Goal: Task Accomplishment & Management: Manage account settings

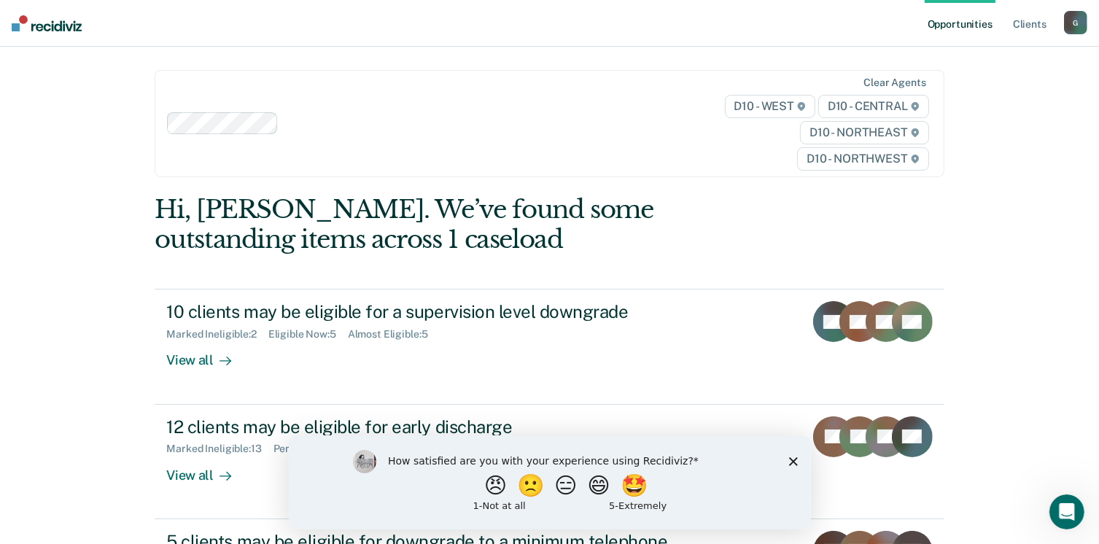
click at [795, 460] on icon "Close survey" at bounding box center [792, 460] width 9 height 9
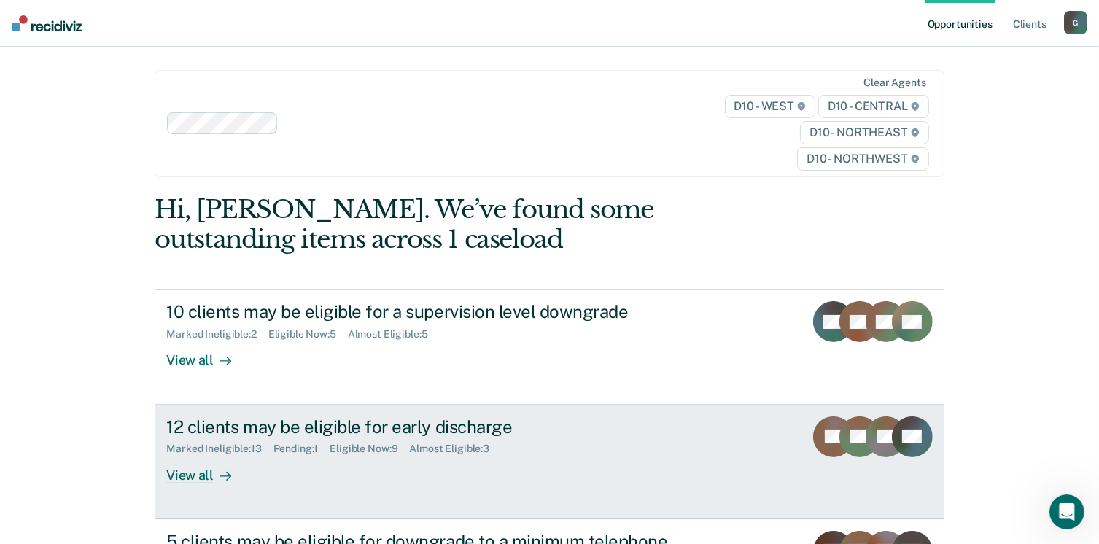
click at [198, 478] on div "View all" at bounding box center [207, 469] width 82 height 28
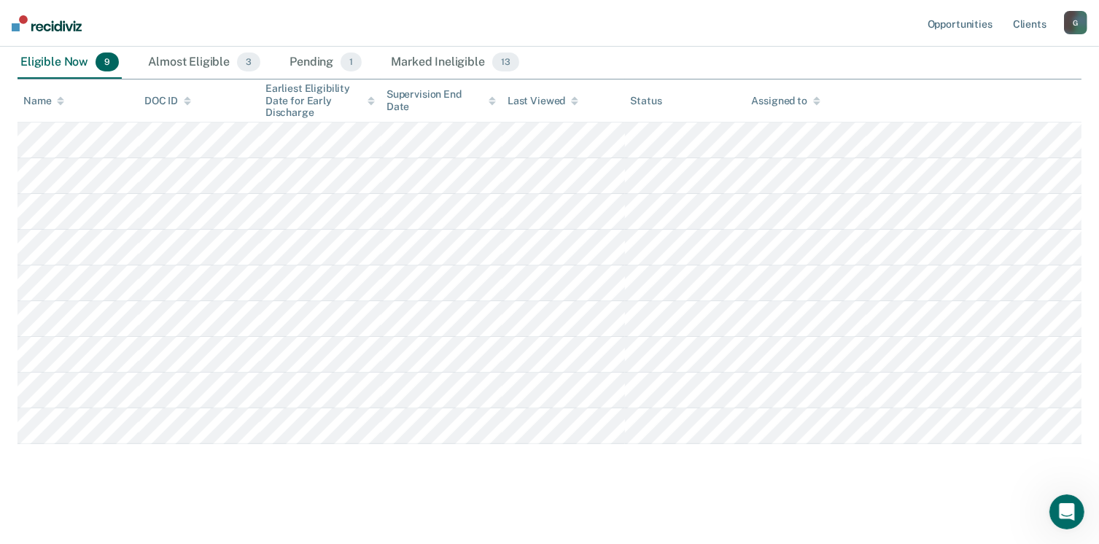
scroll to position [316, 0]
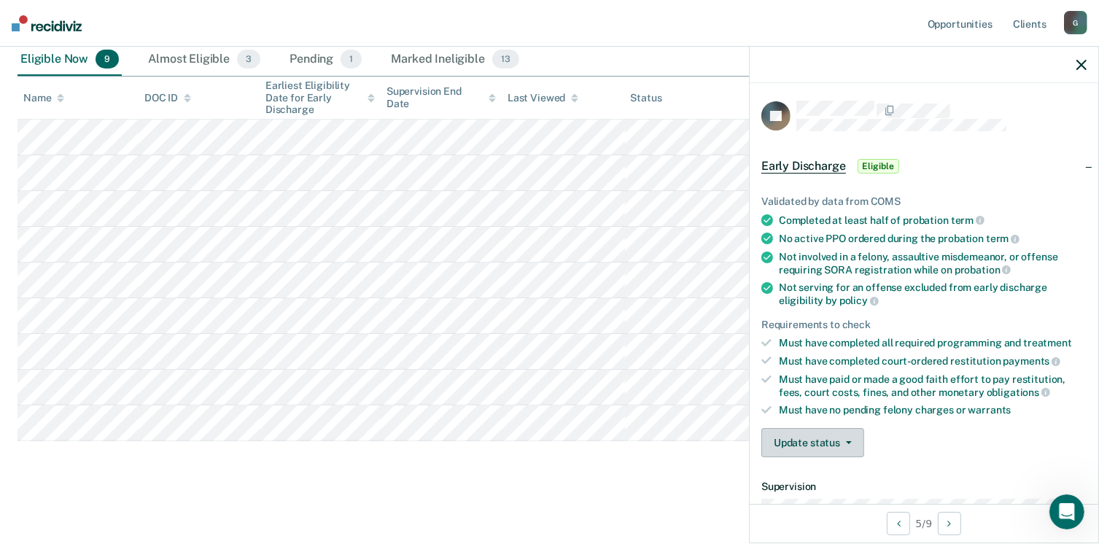
click at [811, 440] on button "Update status" at bounding box center [812, 442] width 103 height 29
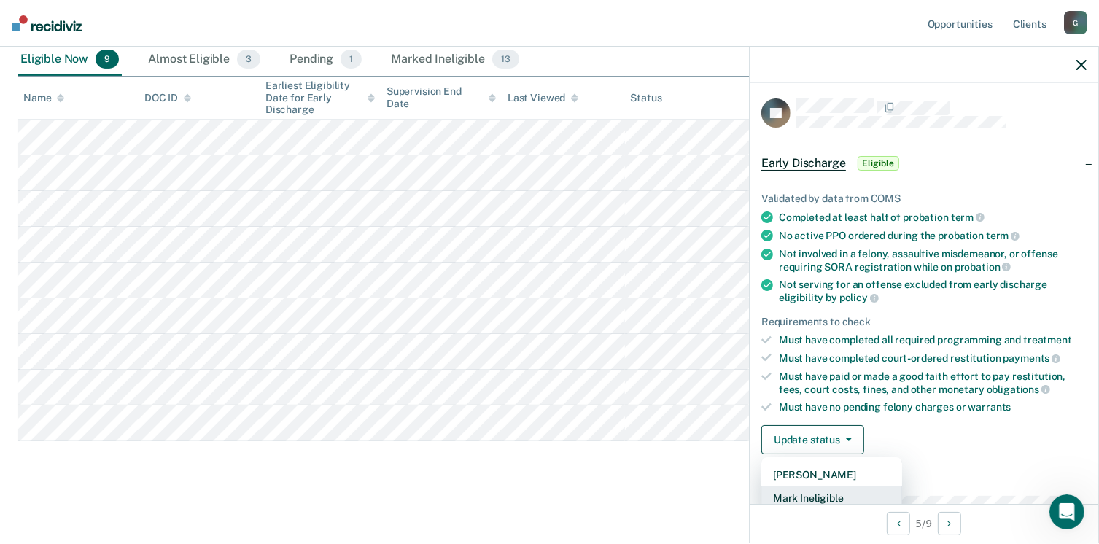
click at [817, 493] on button "Mark Ineligible" at bounding box center [831, 497] width 141 height 23
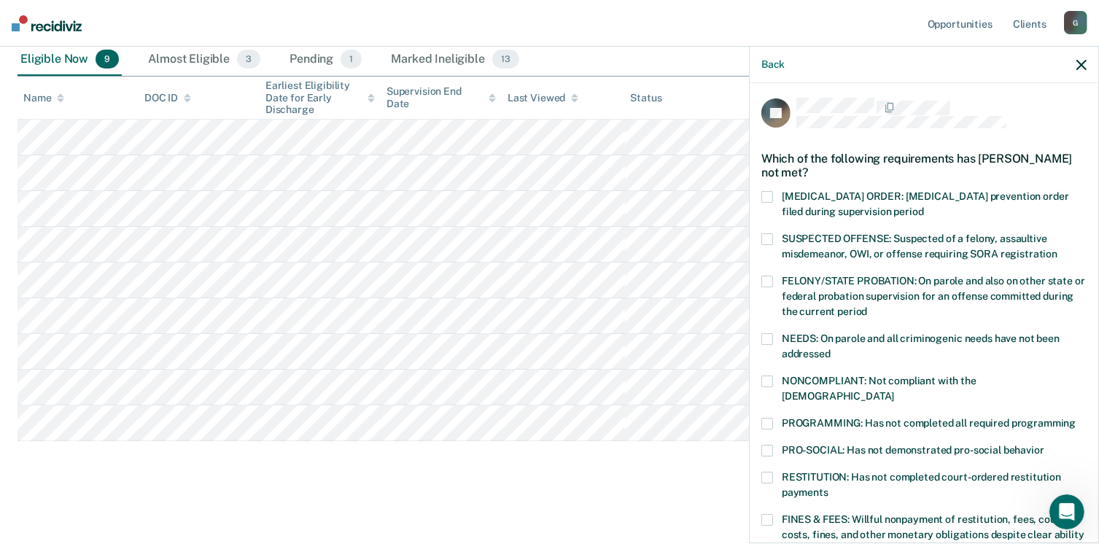
click at [770, 240] on span at bounding box center [767, 239] width 12 height 12
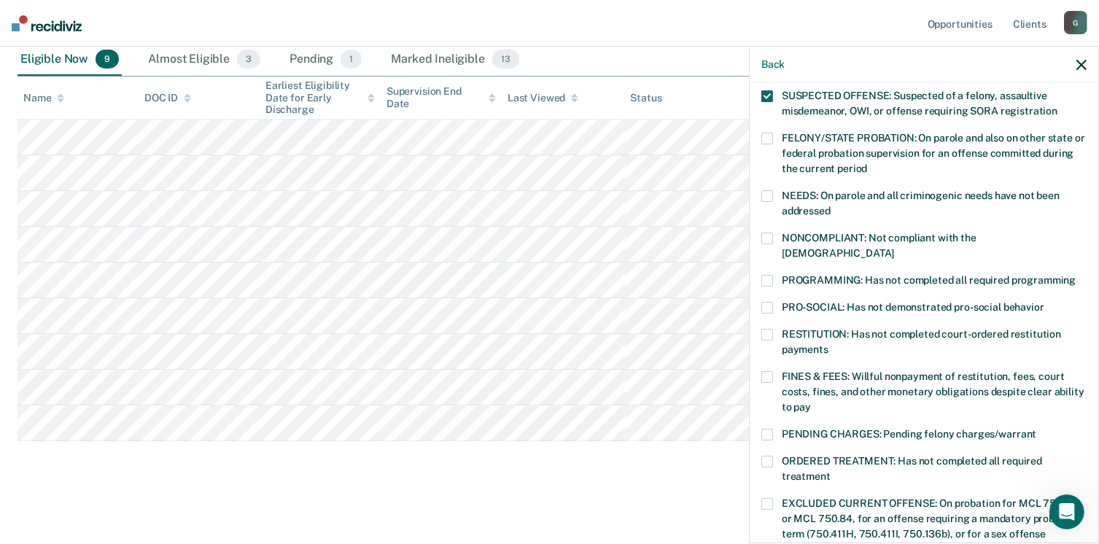
scroll to position [150, 0]
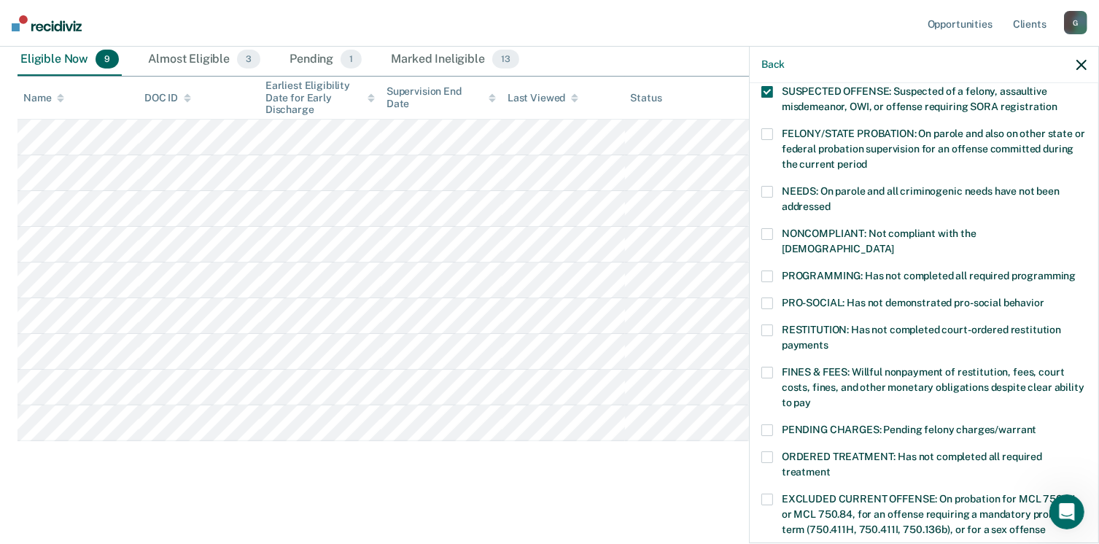
click at [764, 230] on span at bounding box center [767, 234] width 12 height 12
click at [768, 270] on span at bounding box center [767, 276] width 12 height 12
click at [768, 367] on span at bounding box center [767, 373] width 12 height 12
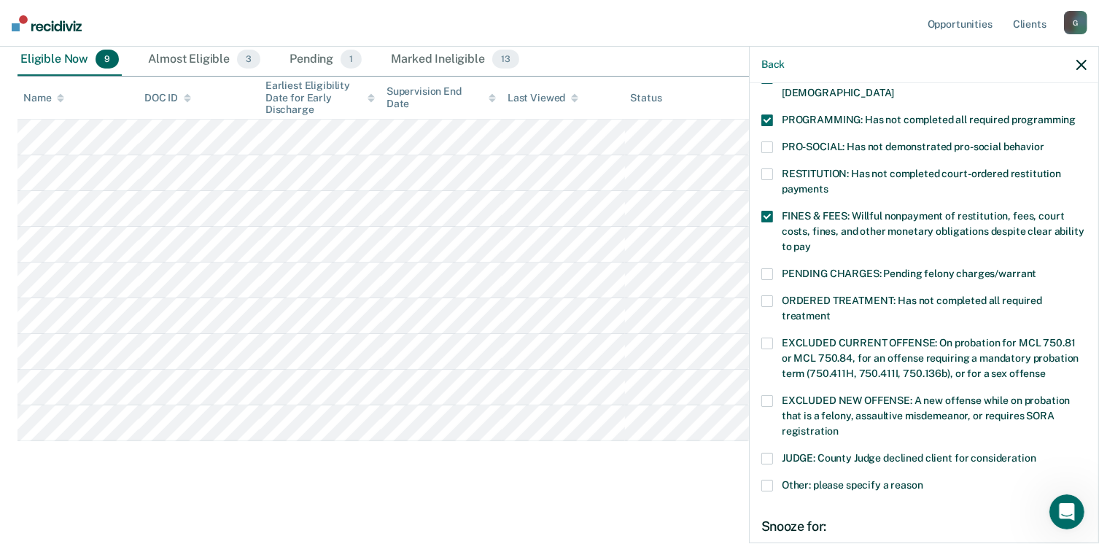
scroll to position [314, 0]
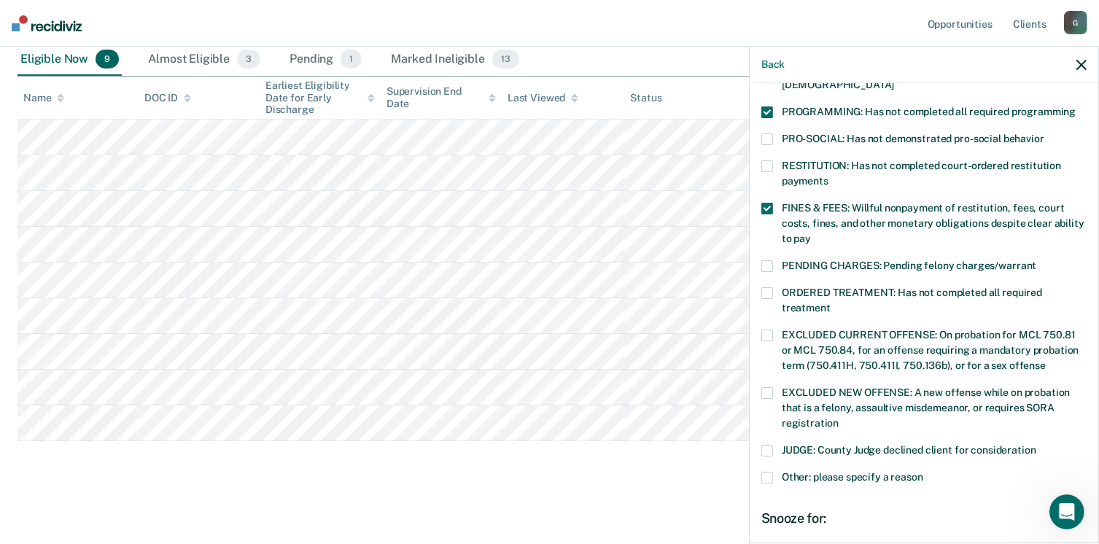
click at [763, 287] on span at bounding box center [767, 293] width 12 height 12
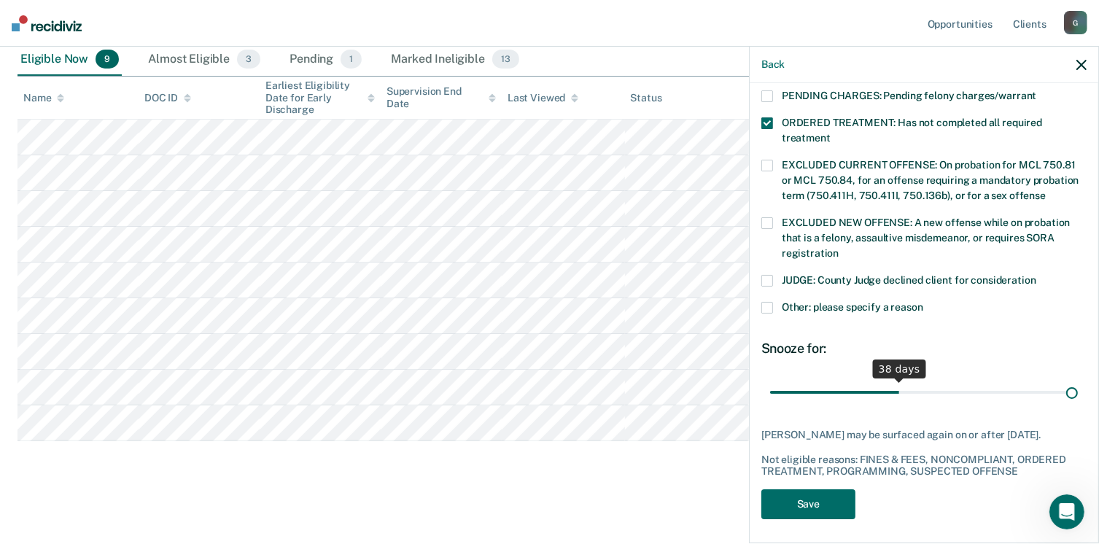
scroll to position [484, 0]
drag, startPoint x: 870, startPoint y: 377, endPoint x: 1108, endPoint y: 364, distance: 238.8
type input "90"
click at [1078, 380] on input "range" at bounding box center [924, 393] width 308 height 26
click at [825, 494] on button "Save" at bounding box center [808, 504] width 94 height 30
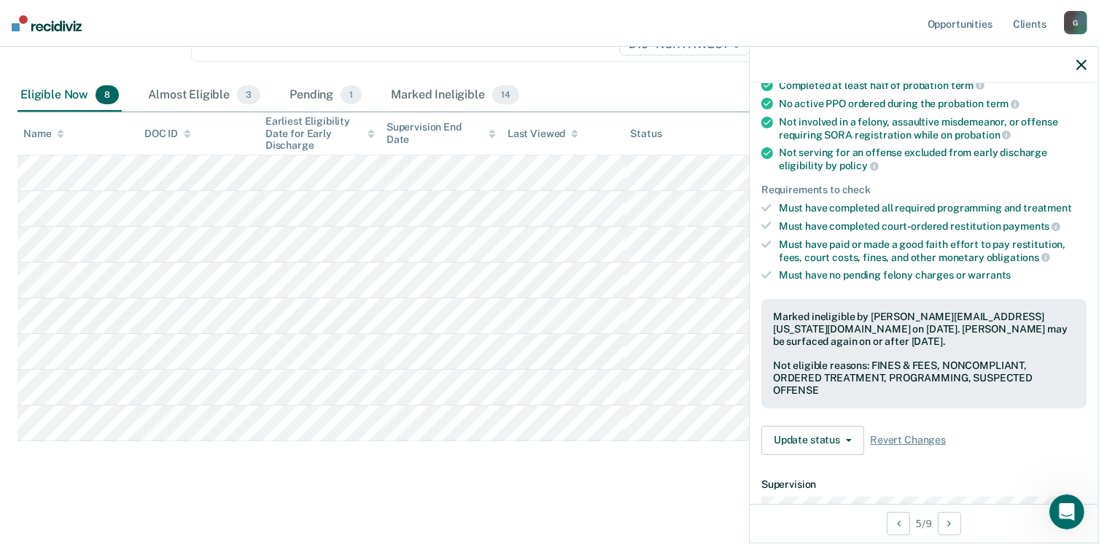
scroll to position [0, 0]
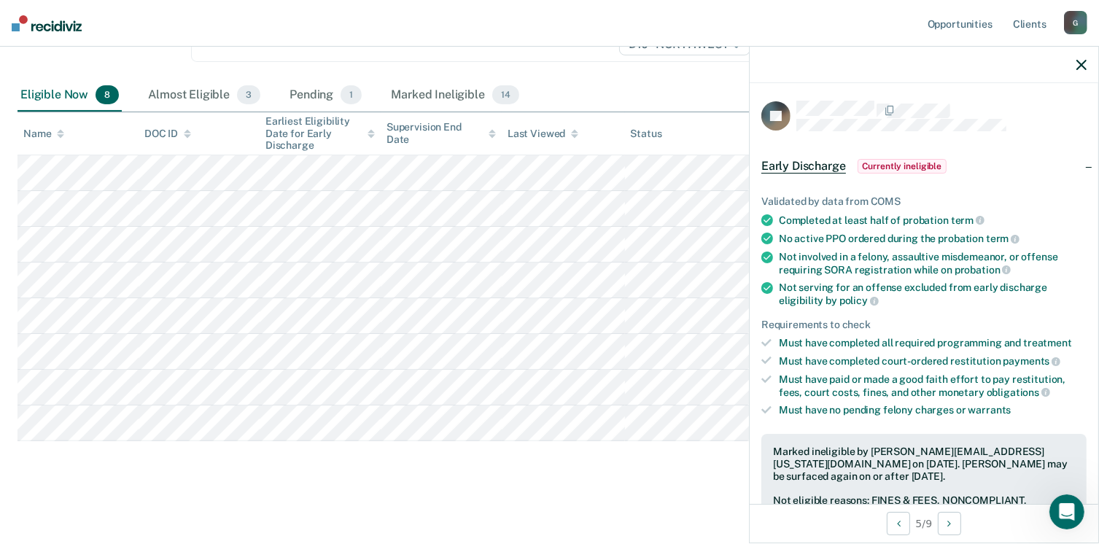
click at [1080, 61] on icon "button" at bounding box center [1081, 65] width 10 height 10
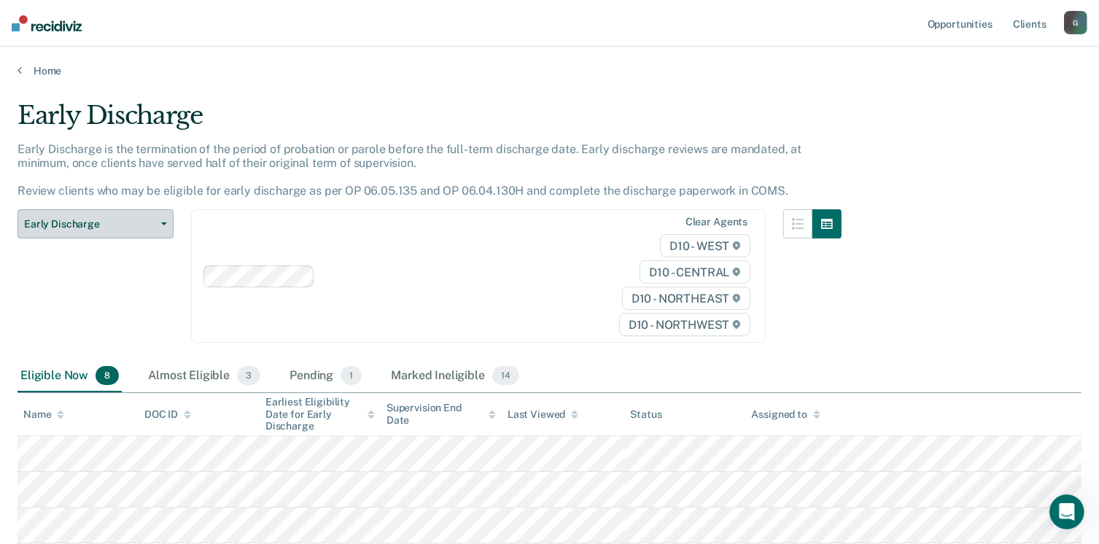
click at [83, 219] on span "Early Discharge" at bounding box center [89, 224] width 131 height 12
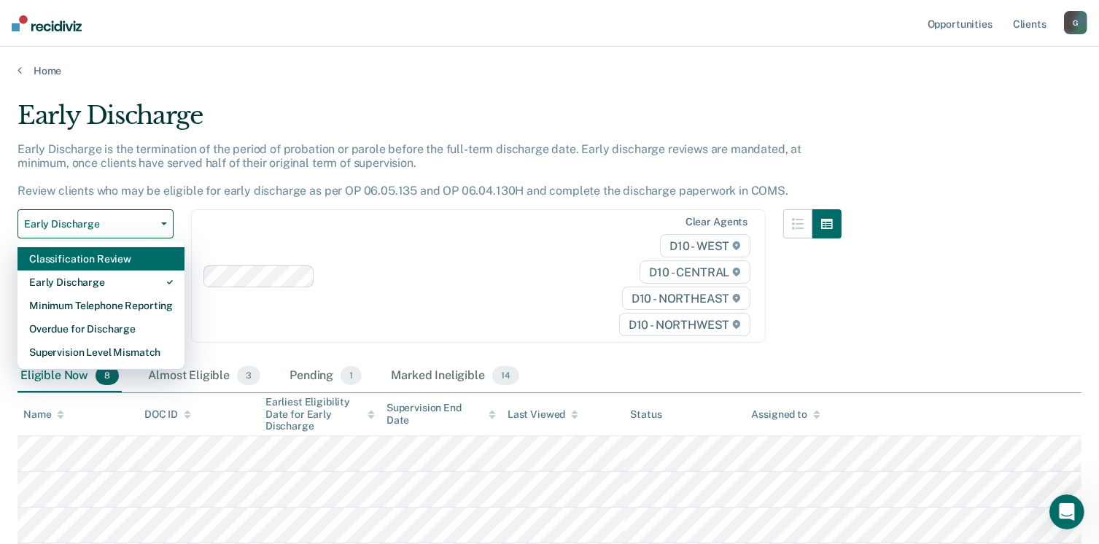
click at [71, 258] on div "Classification Review" at bounding box center [101, 258] width 144 height 23
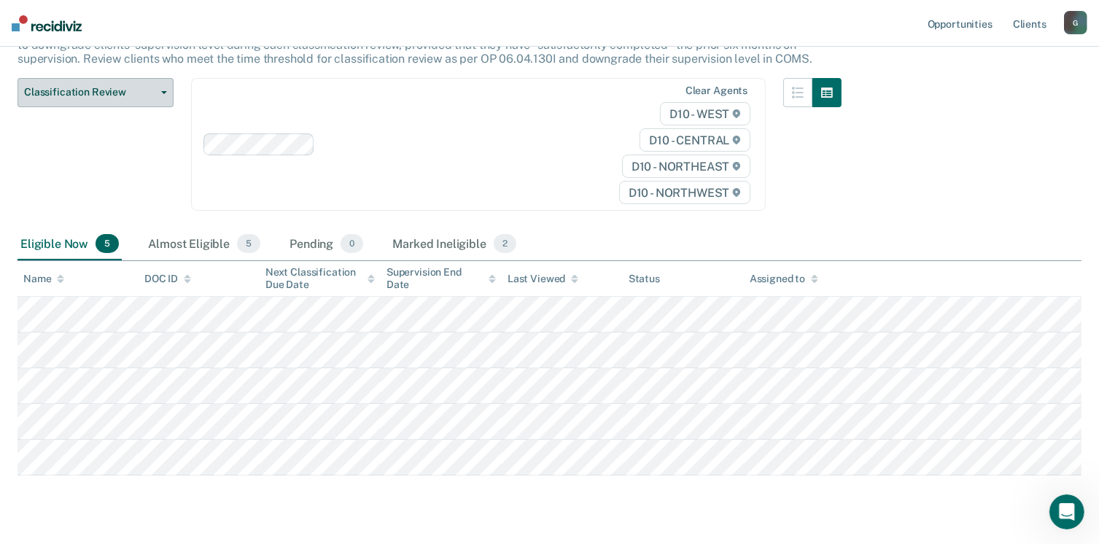
scroll to position [181, 0]
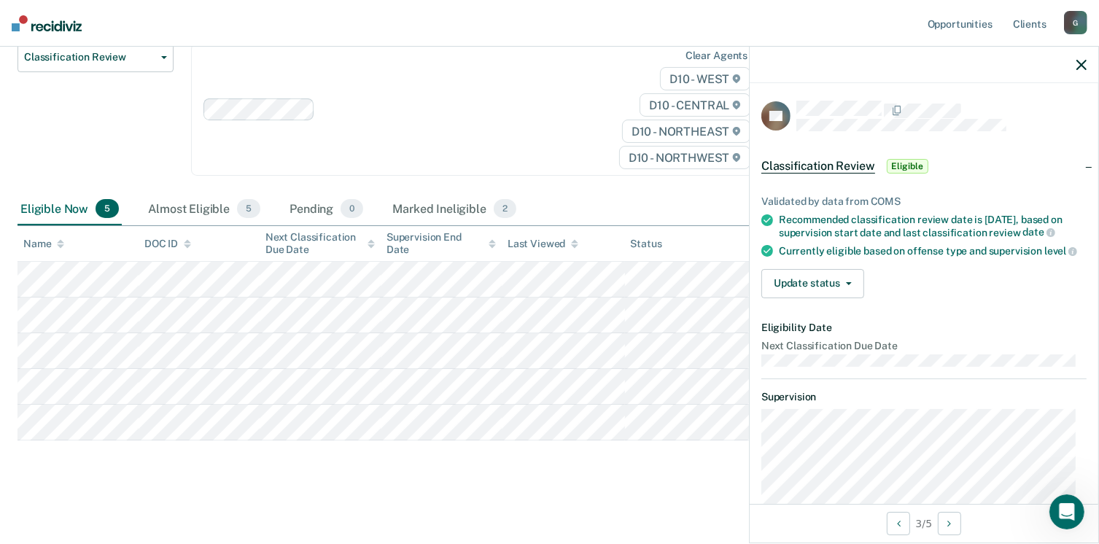
click at [76, 474] on div "Classification Review This alert helps staff identify clients due or overdue fo…" at bounding box center [549, 201] width 1064 height 563
click at [437, 203] on div "Marked Ineligible 2" at bounding box center [454, 209] width 130 height 32
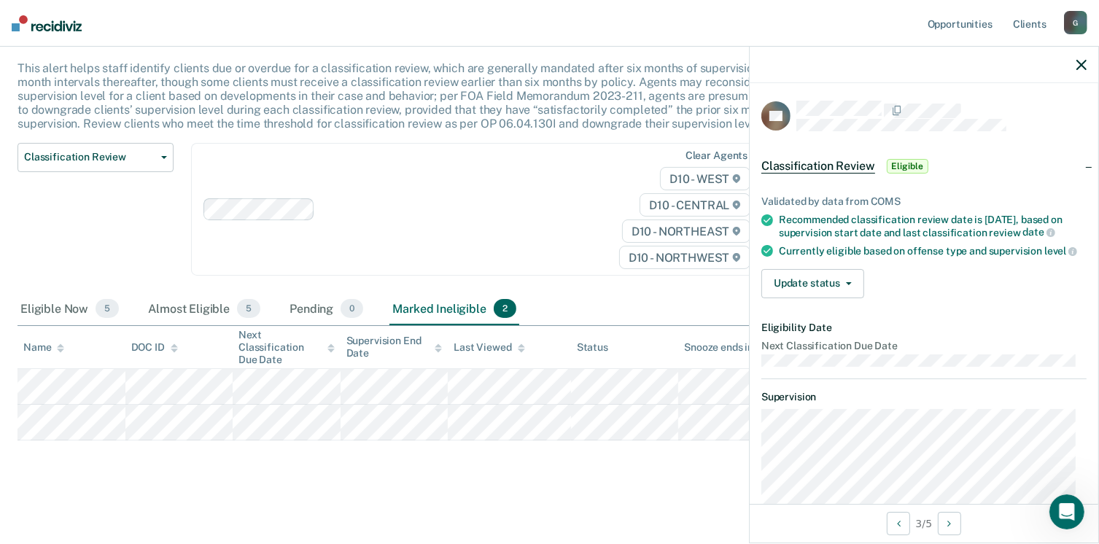
click at [1080, 66] on icon "button" at bounding box center [1081, 65] width 10 height 10
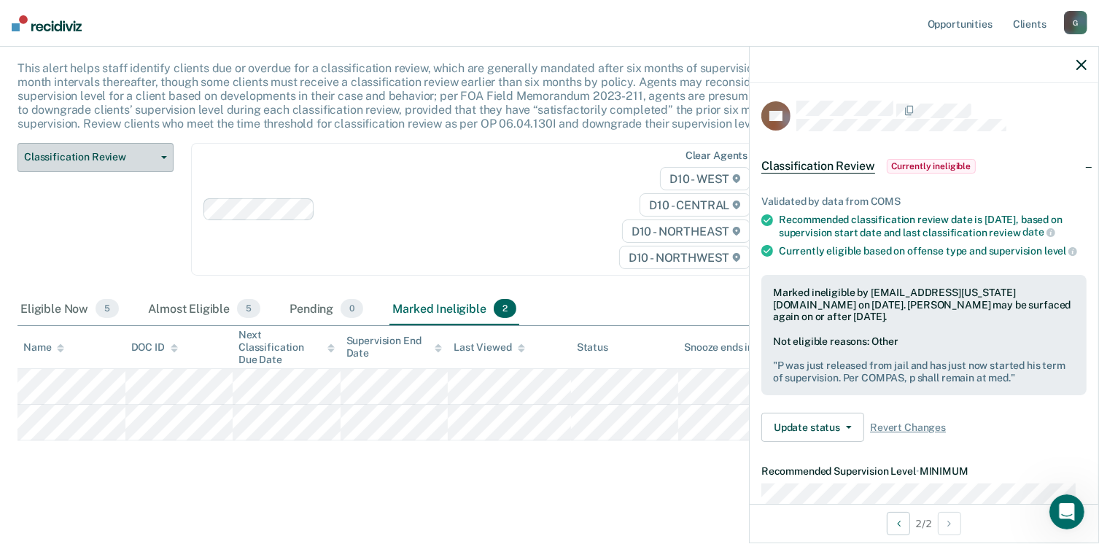
click at [74, 164] on button "Classification Review" at bounding box center [95, 157] width 156 height 29
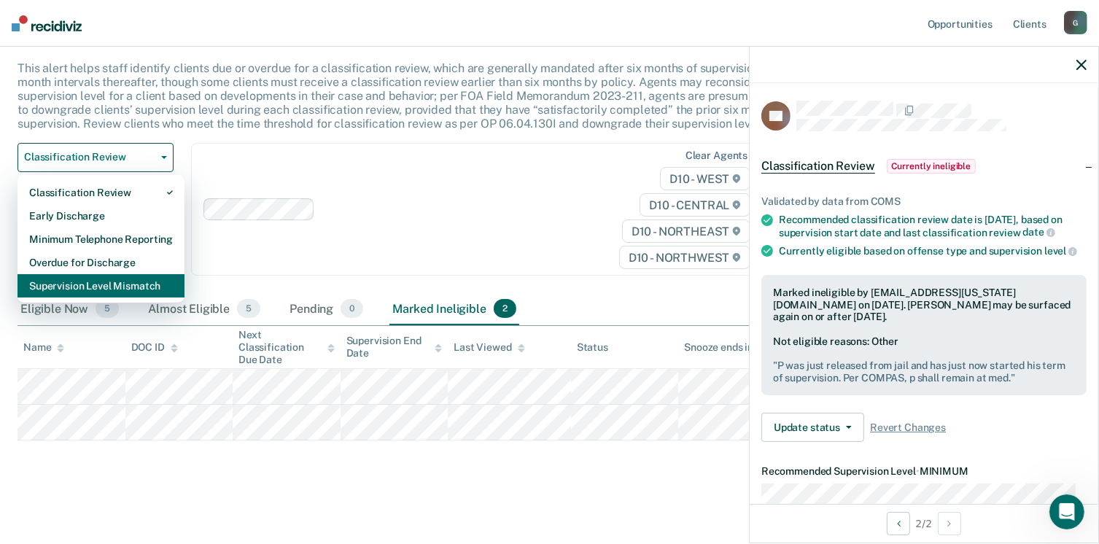
click at [72, 285] on div "Supervision Level Mismatch" at bounding box center [101, 285] width 144 height 23
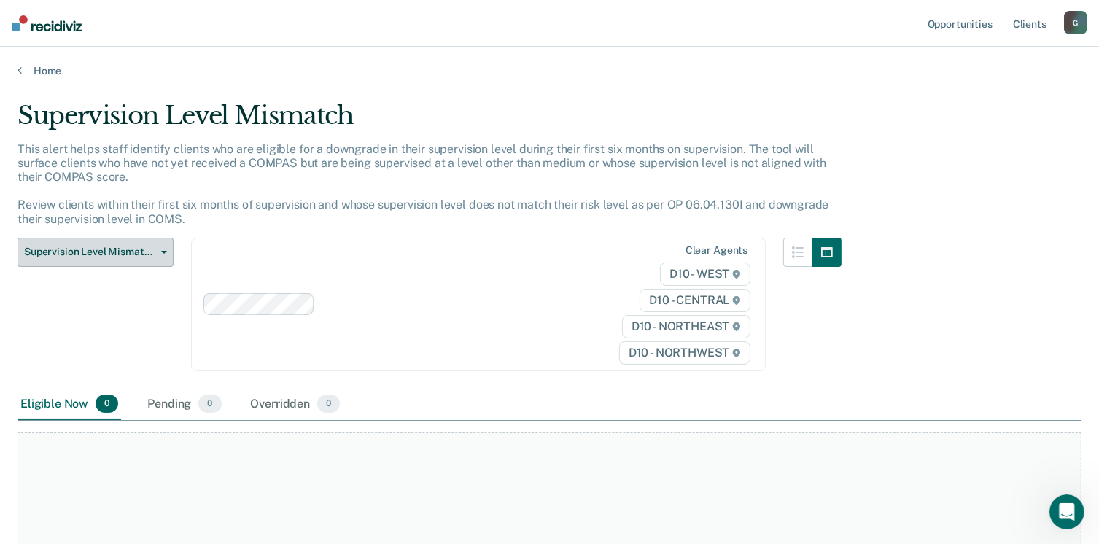
click at [93, 252] on span "Supervision Level Mismatch" at bounding box center [89, 252] width 131 height 12
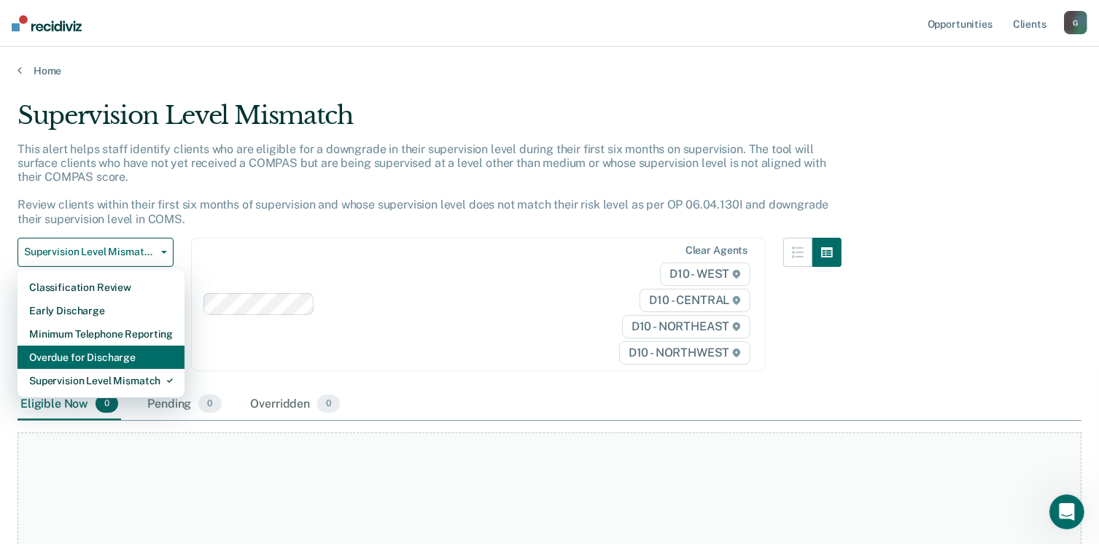
click at [82, 357] on div "Overdue for Discharge" at bounding box center [101, 357] width 144 height 23
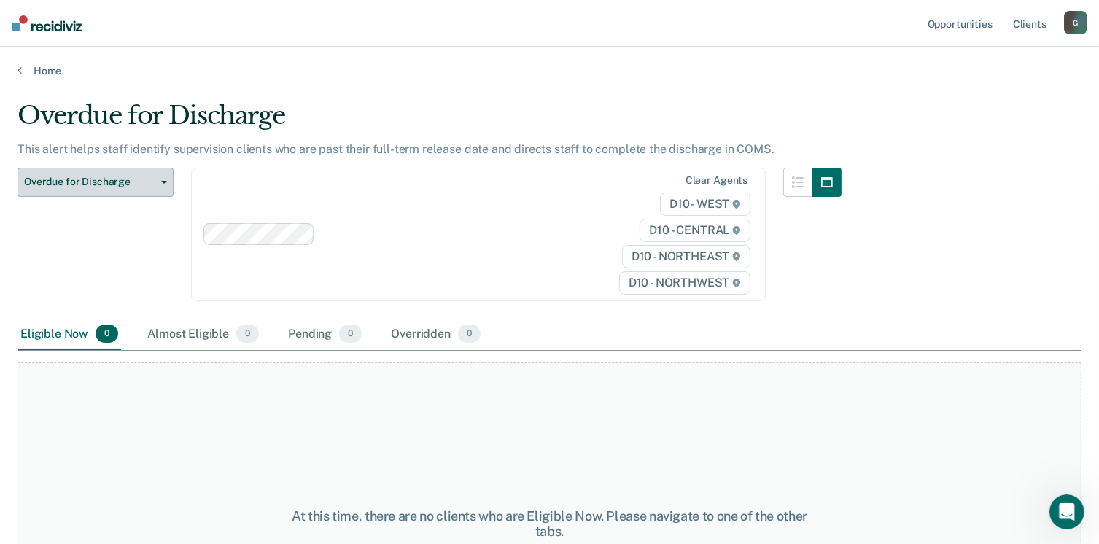
click at [68, 183] on span "Overdue for Discharge" at bounding box center [89, 182] width 131 height 12
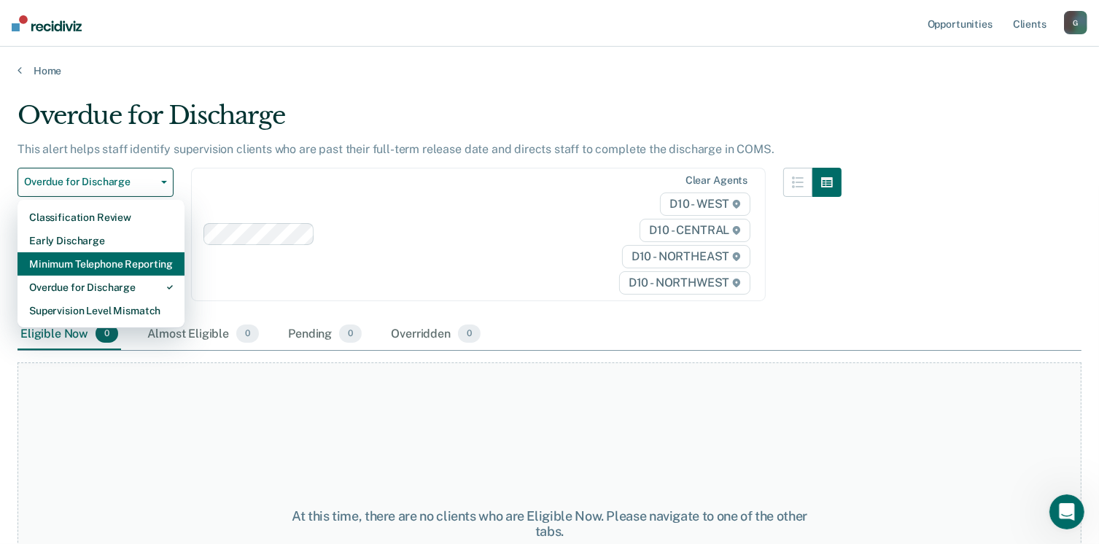
click at [69, 264] on div "Minimum Telephone Reporting" at bounding box center [101, 263] width 144 height 23
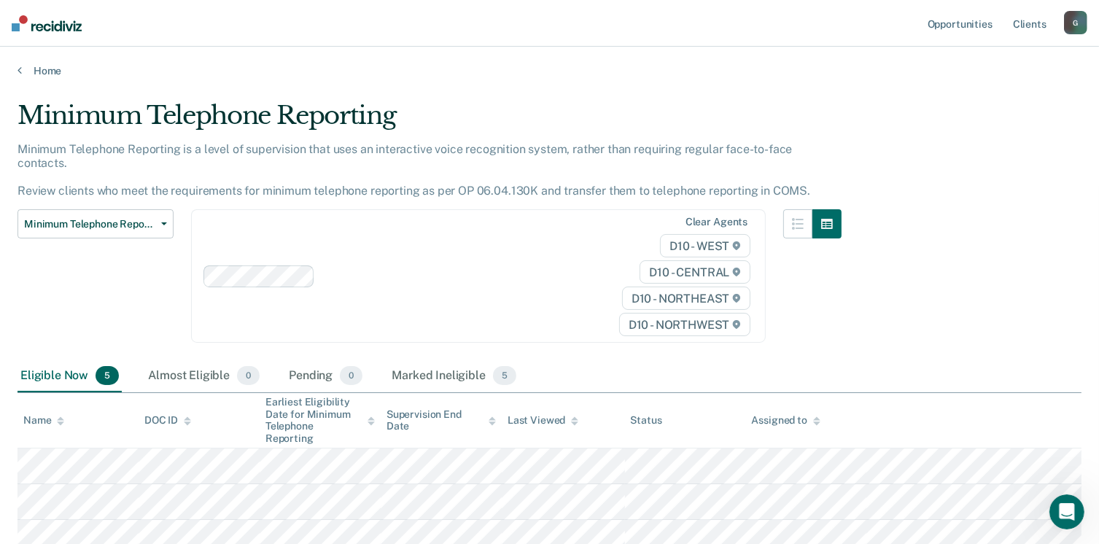
click at [66, 275] on div "Minimum Telephone Reporting Classification Review Early Discharge Minimum Telep…" at bounding box center [95, 284] width 156 height 151
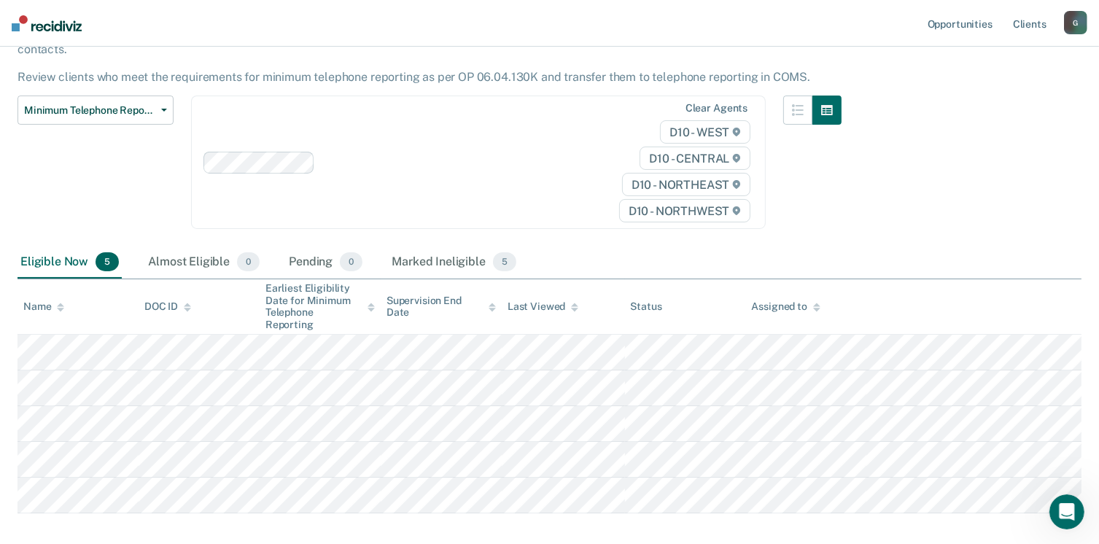
scroll to position [152, 0]
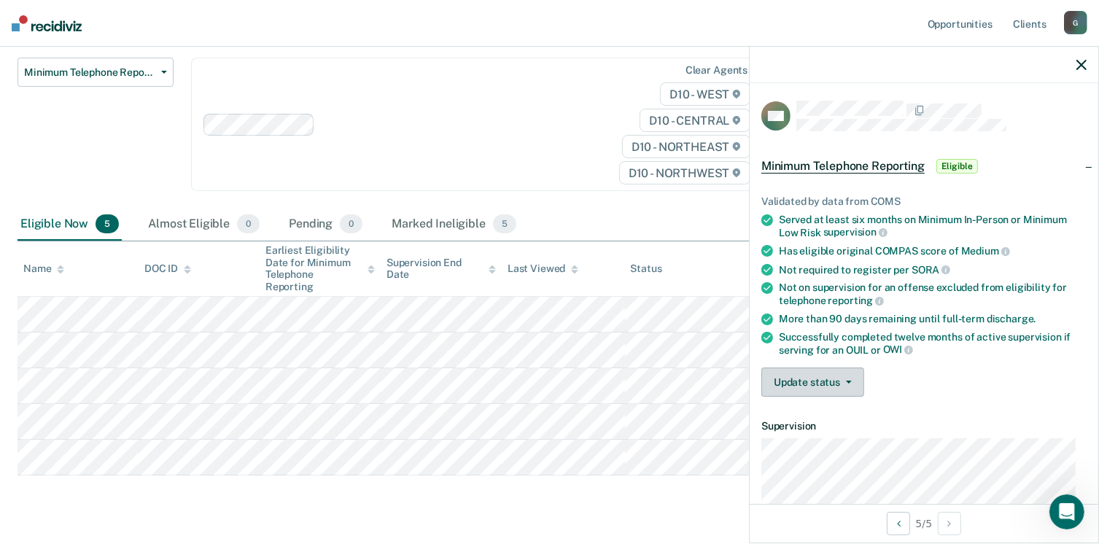
click at [808, 375] on button "Update status" at bounding box center [812, 381] width 103 height 29
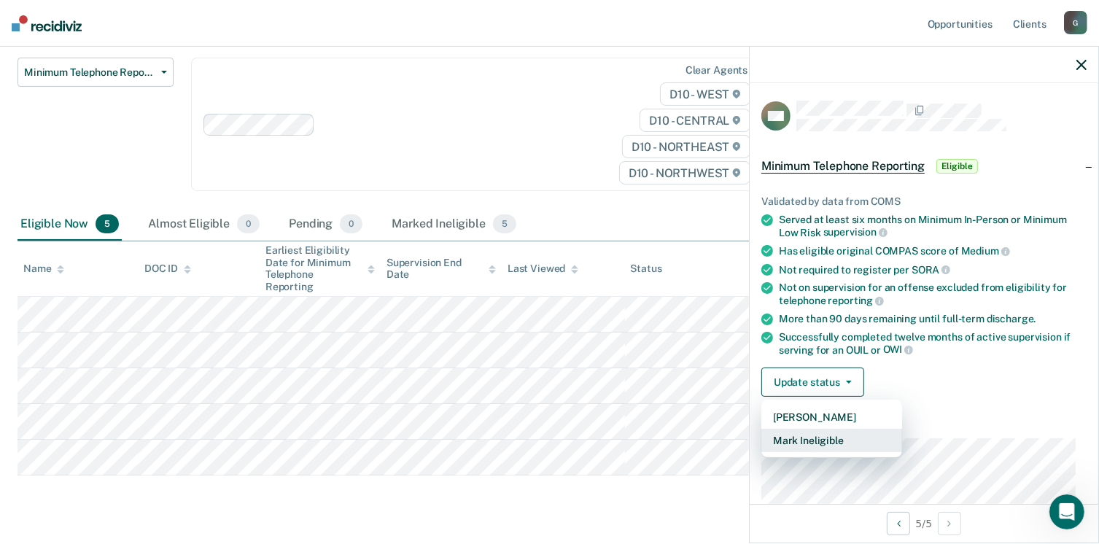
click at [811, 431] on button "Mark Ineligible" at bounding box center [831, 440] width 141 height 23
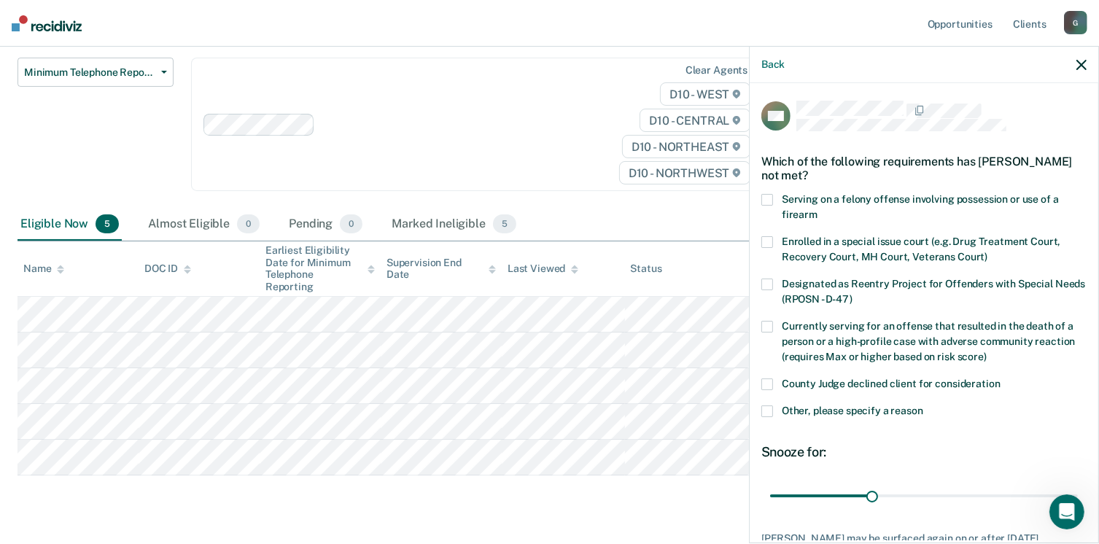
click at [770, 405] on span at bounding box center [767, 411] width 12 height 12
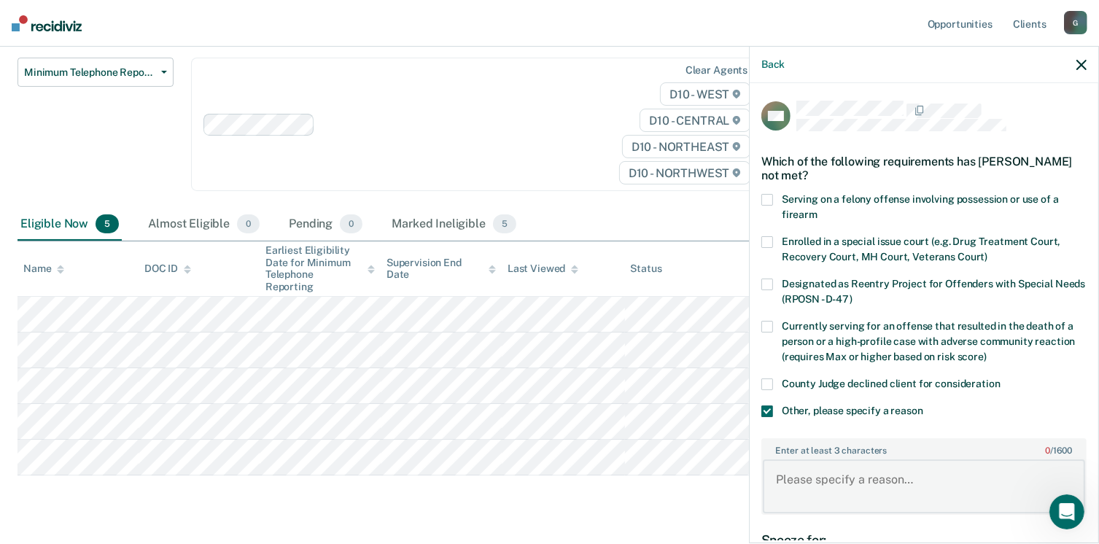
click at [811, 491] on textarea "Enter at least 3 characters 0 / 1600" at bounding box center [924, 486] width 322 height 54
type textarea "Serving on an offense that is assaultive that disqualifies him from telephone r…"
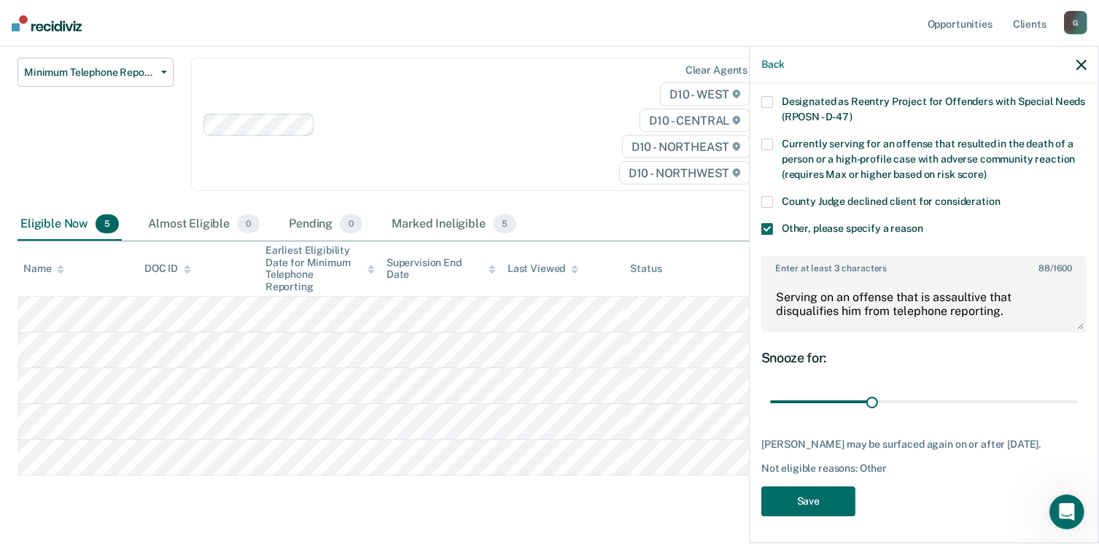
scroll to position [193, 0]
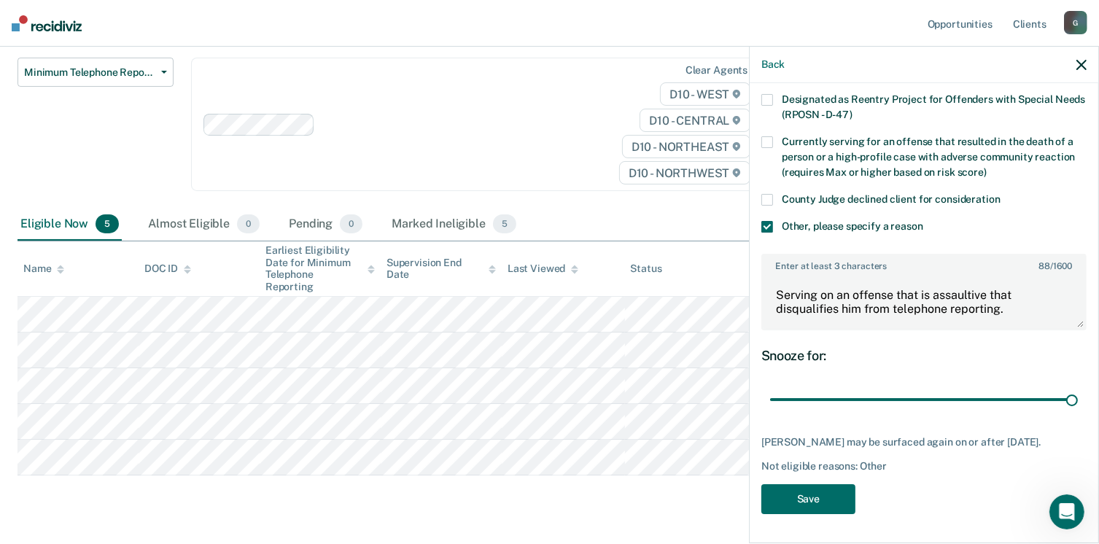
drag, startPoint x: 867, startPoint y: 392, endPoint x: 997, endPoint y: 442, distance: 139.9
type input "90"
click at [1078, 400] on input "range" at bounding box center [924, 400] width 308 height 26
click at [804, 500] on button "Save" at bounding box center [808, 499] width 94 height 30
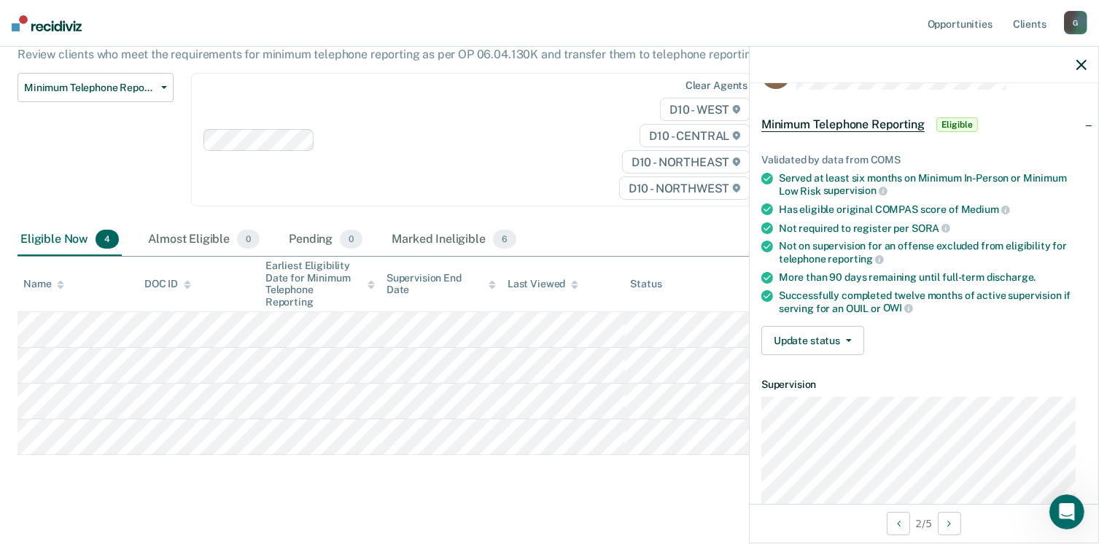
scroll to position [0, 0]
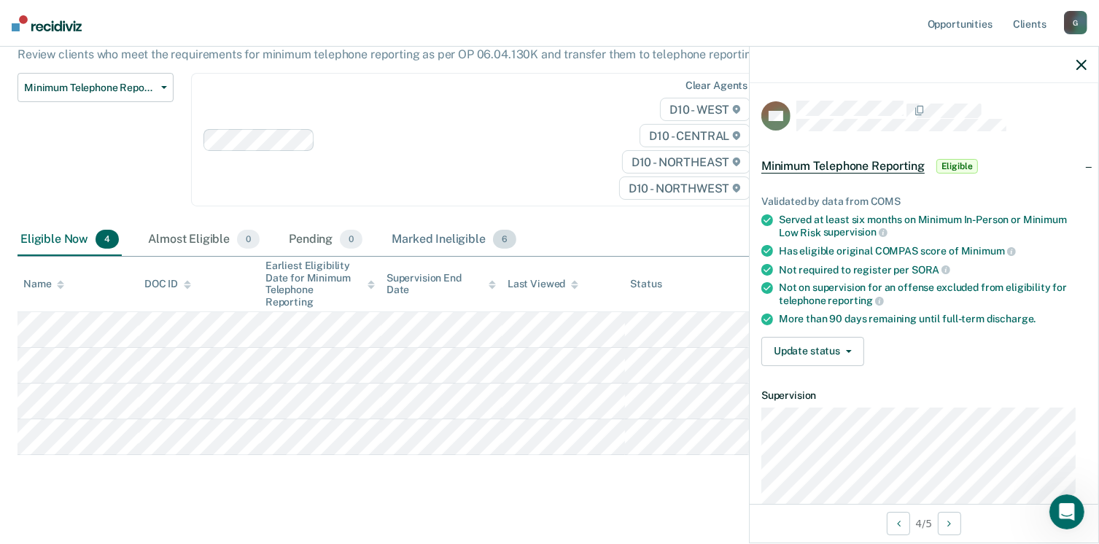
click at [401, 224] on div "Marked Ineligible 6" at bounding box center [454, 240] width 131 height 32
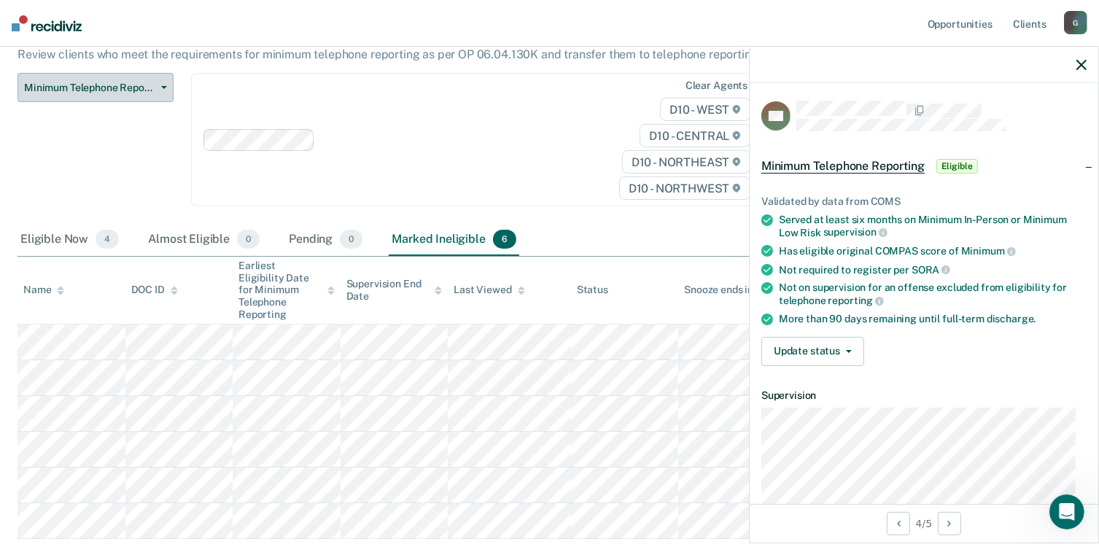
click at [126, 82] on span "Minimum Telephone Reporting" at bounding box center [89, 88] width 131 height 12
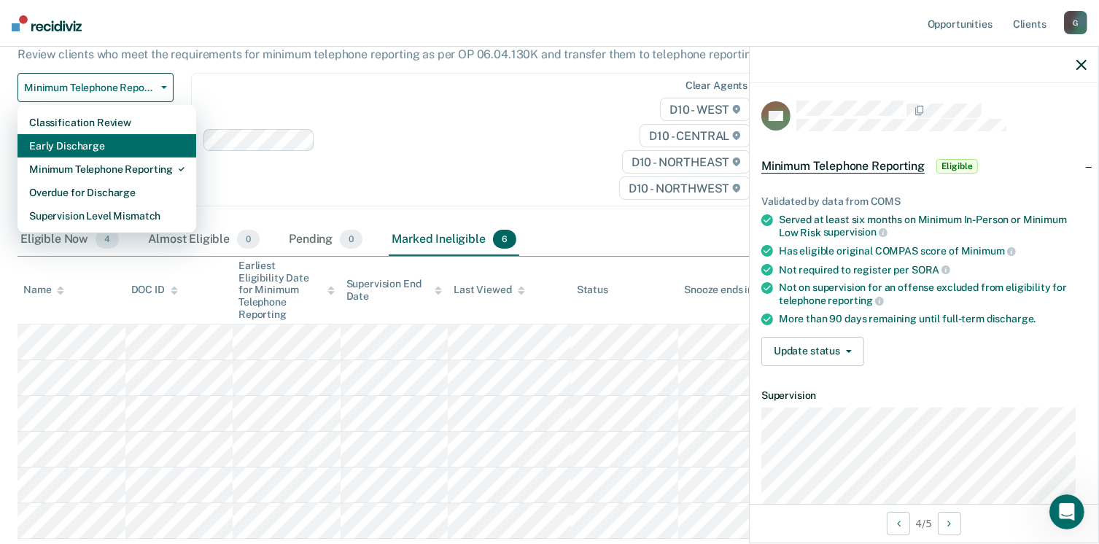
click at [75, 134] on div "Early Discharge" at bounding box center [106, 145] width 155 height 23
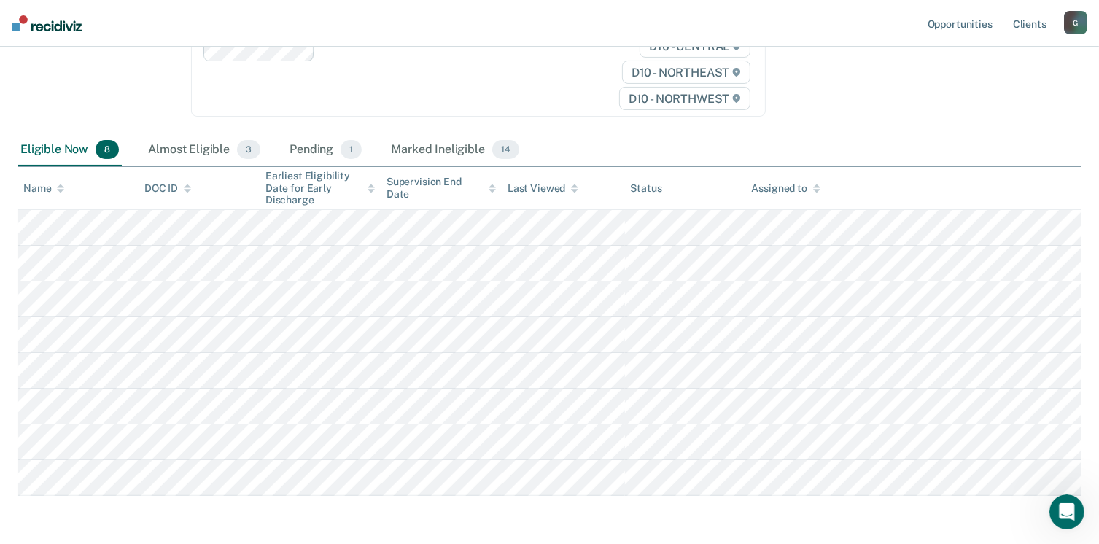
scroll to position [219, 0]
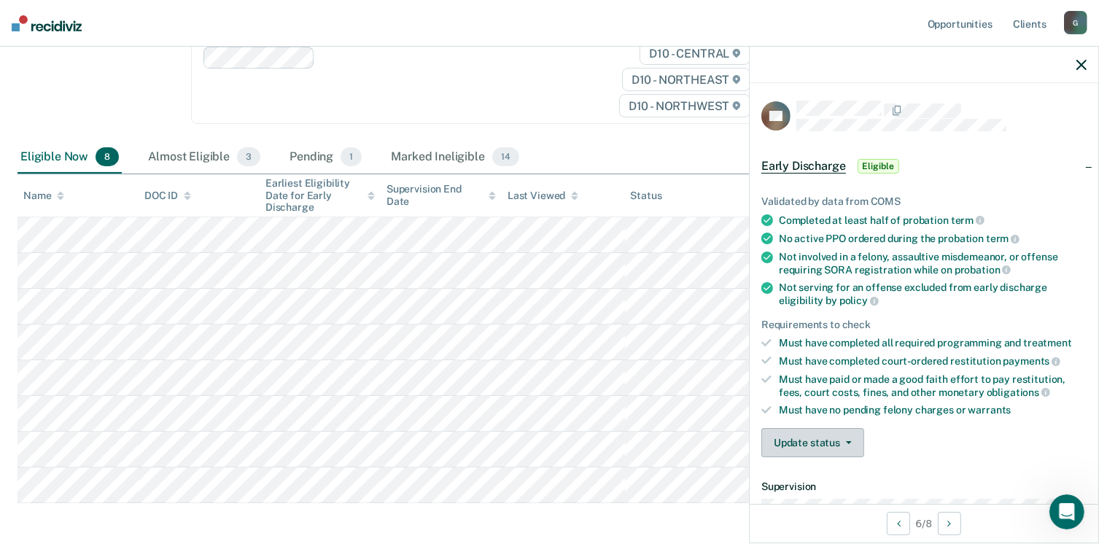
click at [841, 446] on button "Update status" at bounding box center [812, 442] width 103 height 29
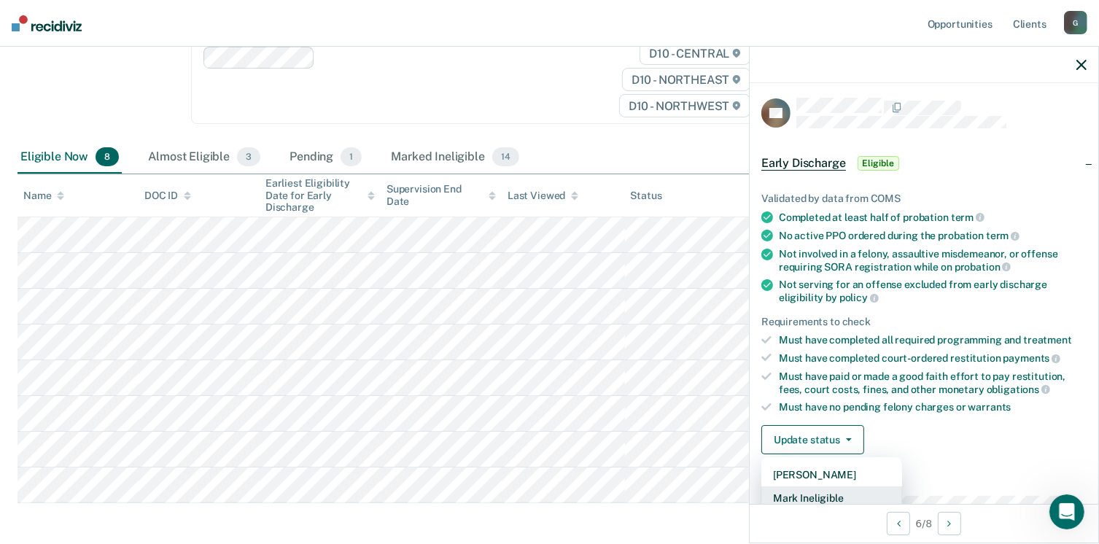
click at [826, 491] on button "Mark Ineligible" at bounding box center [831, 497] width 141 height 23
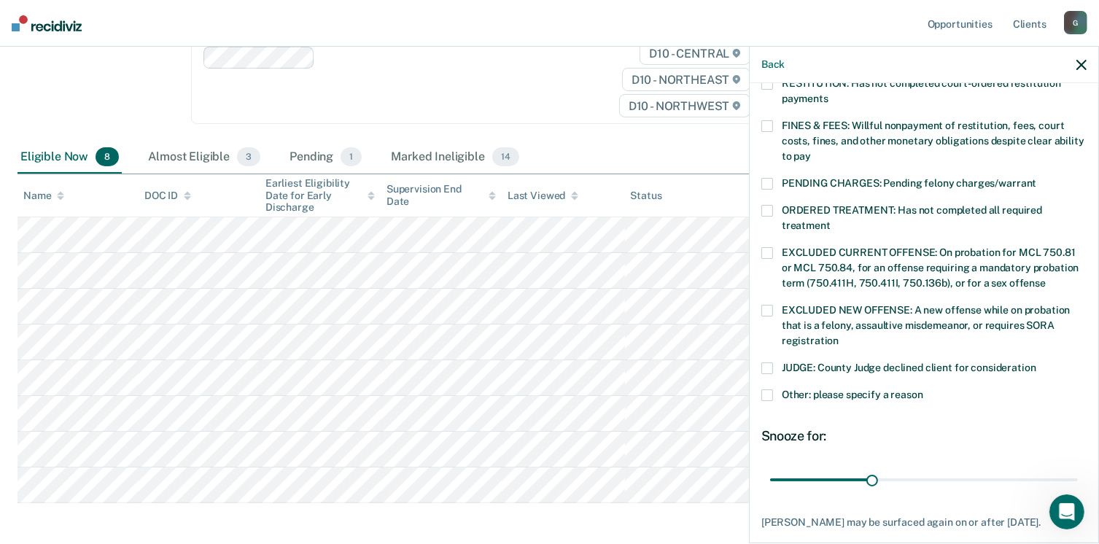
scroll to position [472, 0]
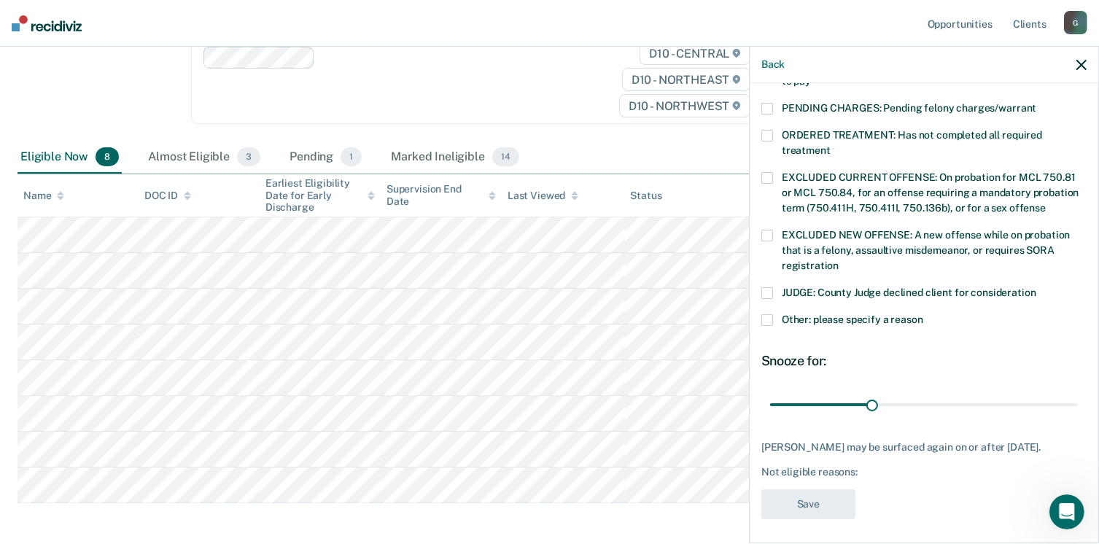
click at [764, 314] on span at bounding box center [767, 320] width 12 height 12
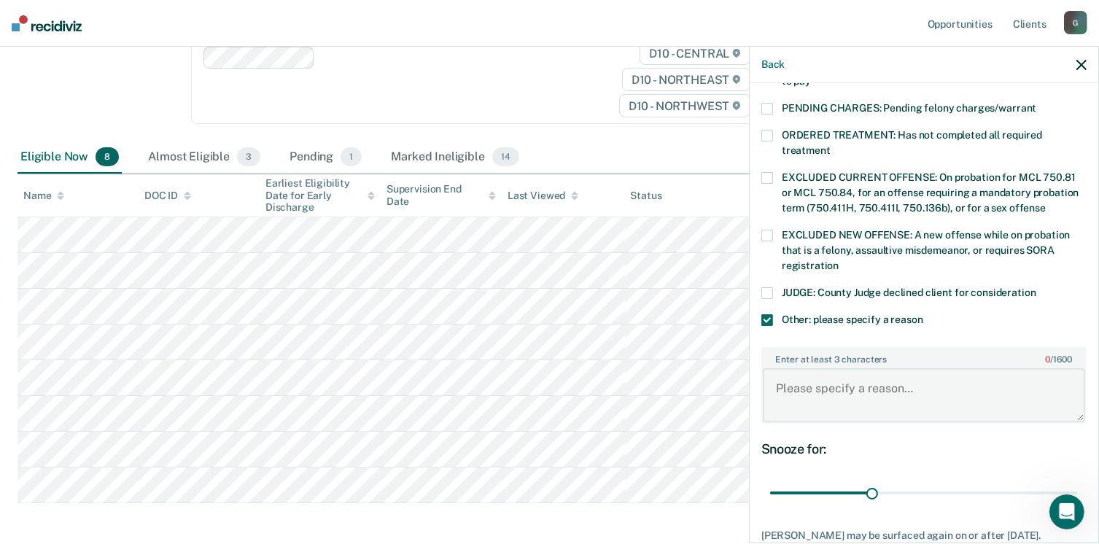
click at [809, 381] on textarea "Enter at least 3 characters 0 / 1600" at bounding box center [924, 395] width 322 height 54
type textarea "I"
click at [768, 314] on span at bounding box center [767, 320] width 12 height 12
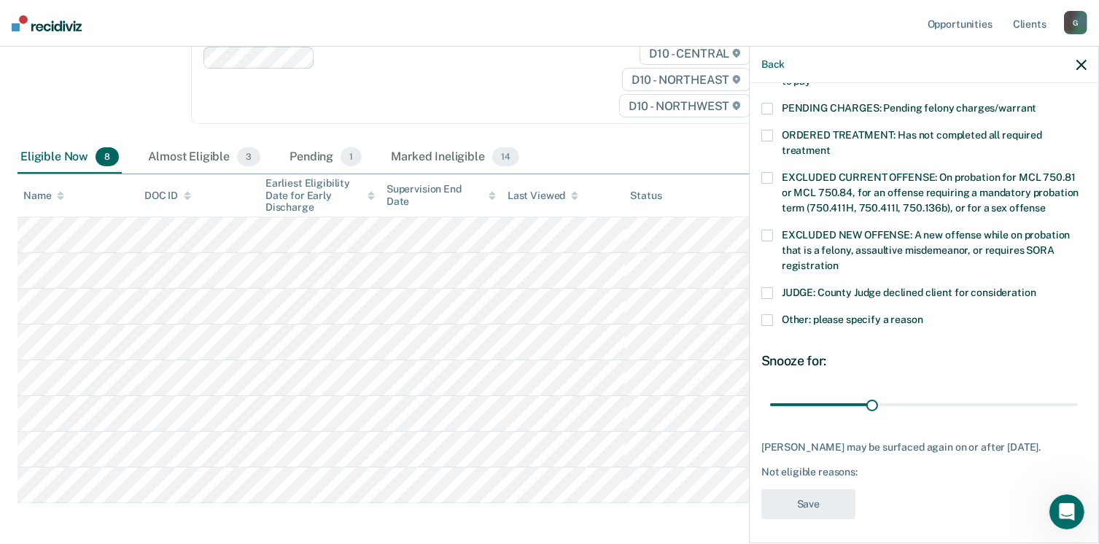
click at [766, 287] on span at bounding box center [767, 293] width 12 height 12
click at [767, 287] on span at bounding box center [767, 293] width 12 height 12
click at [771, 314] on span at bounding box center [767, 320] width 12 height 12
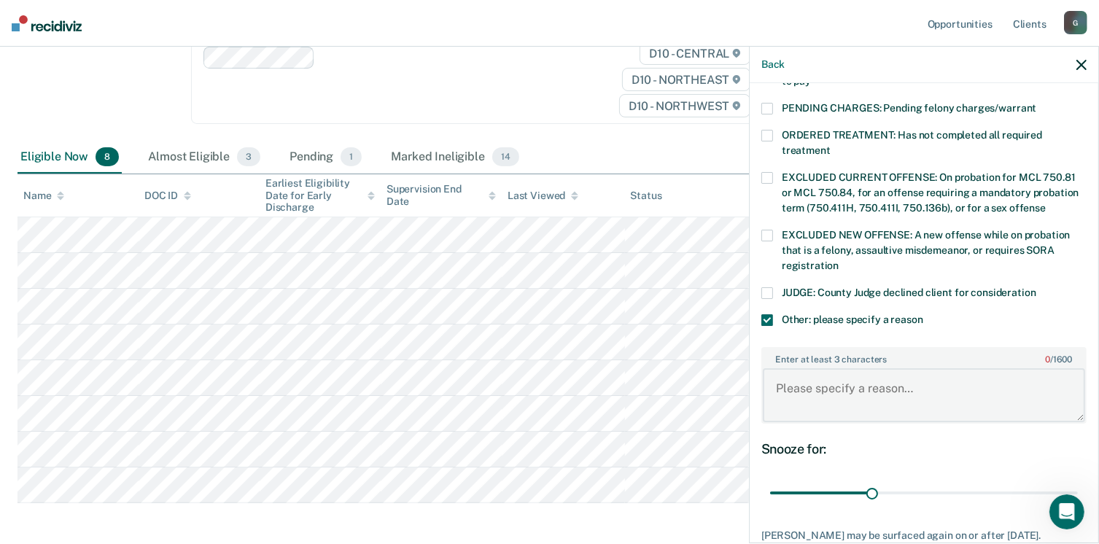
click at [828, 385] on textarea "Enter at least 3 characters 0 / 1600" at bounding box center [924, 395] width 322 height 54
type textarea "C"
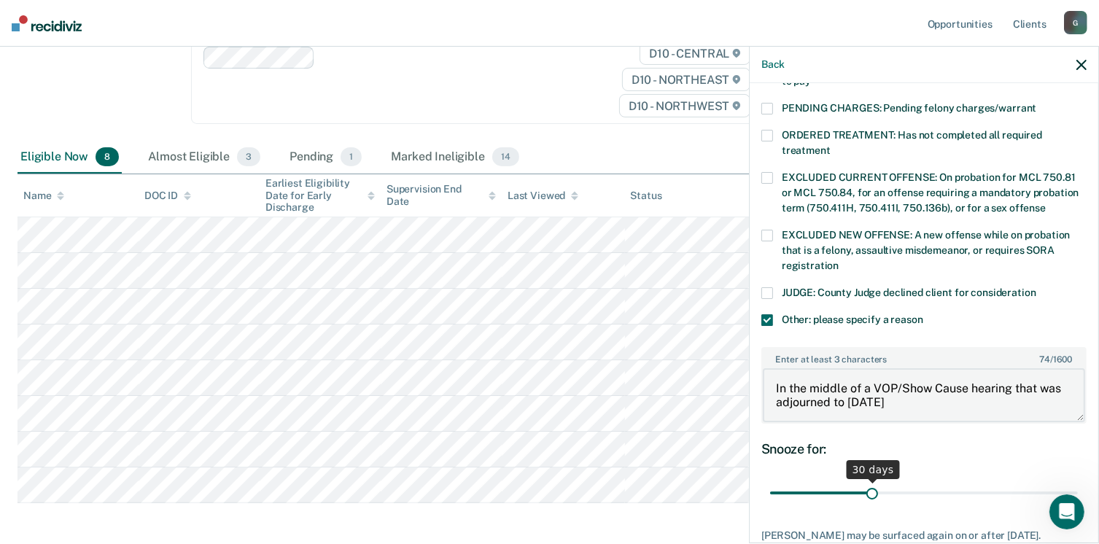
type textarea "In the middle of a VOP/Show Cause hearing that was adjourned to [DATE]"
drag, startPoint x: 869, startPoint y: 473, endPoint x: 1072, endPoint y: 469, distance: 203.5
type input "90"
click at [1072, 480] on input "range" at bounding box center [924, 493] width 308 height 26
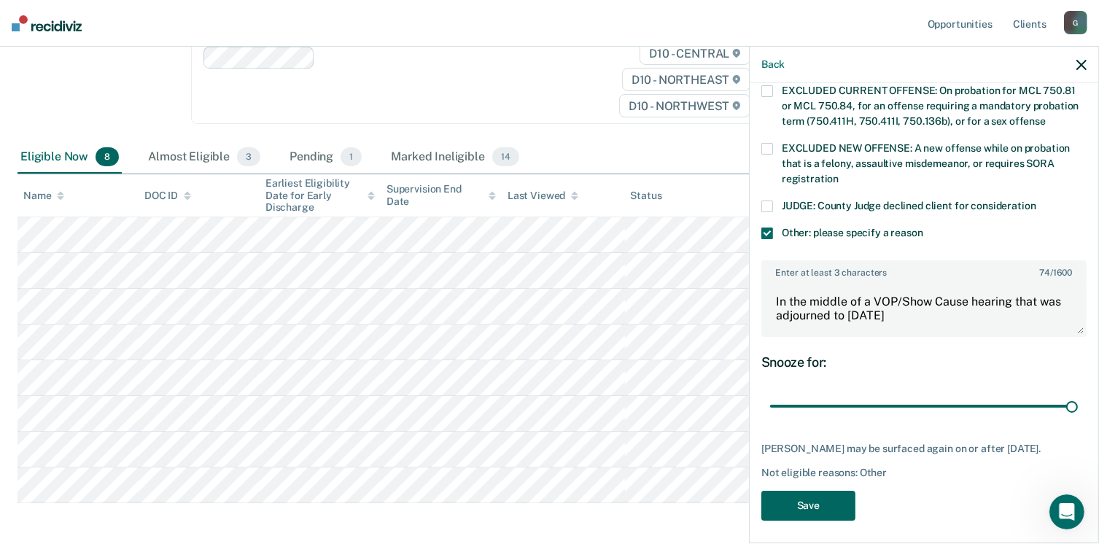
click at [821, 494] on button "Save" at bounding box center [808, 506] width 94 height 30
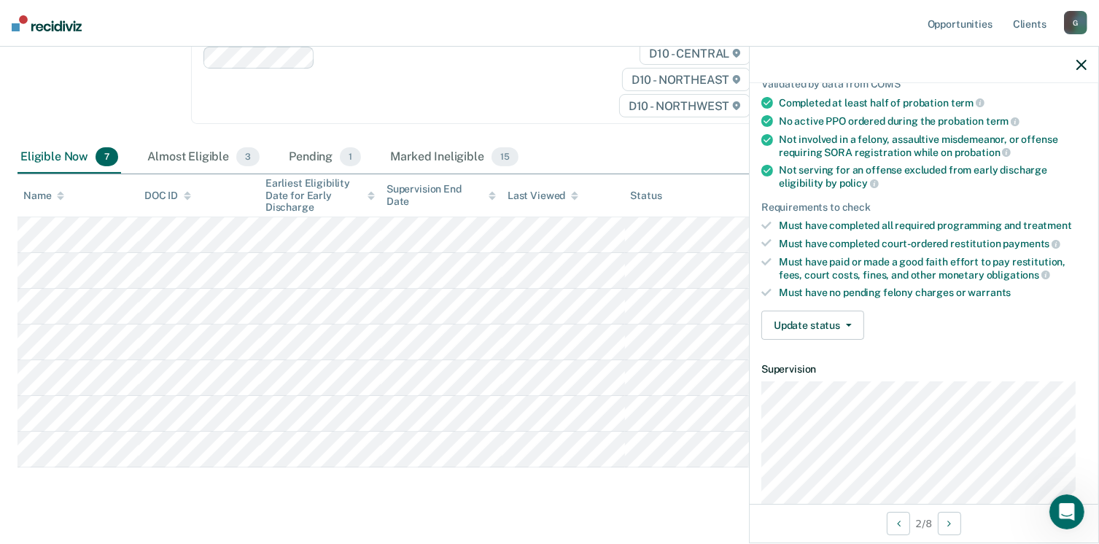
scroll to position [0, 0]
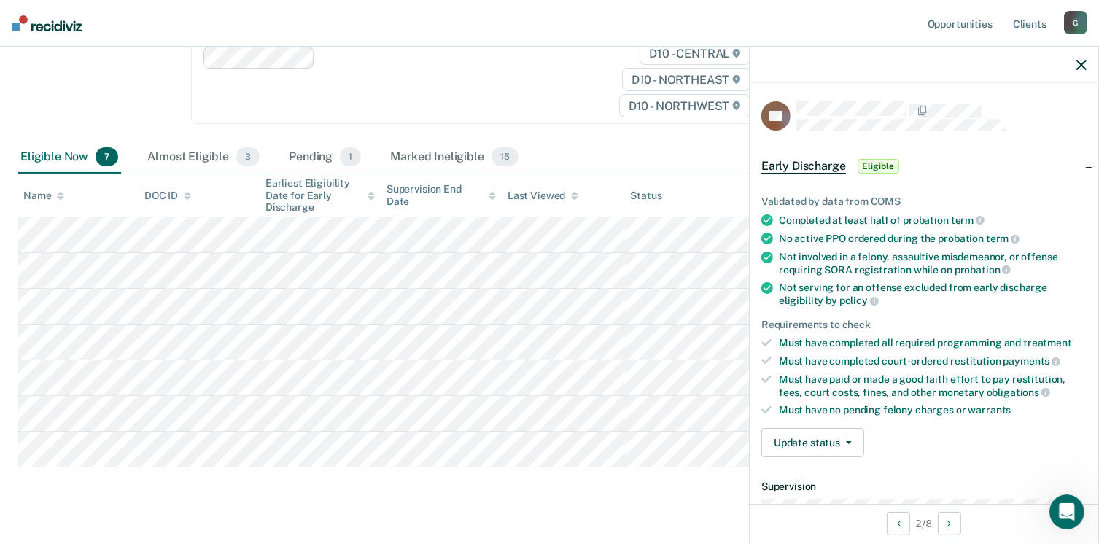
click at [1076, 64] on icon "button" at bounding box center [1081, 65] width 10 height 10
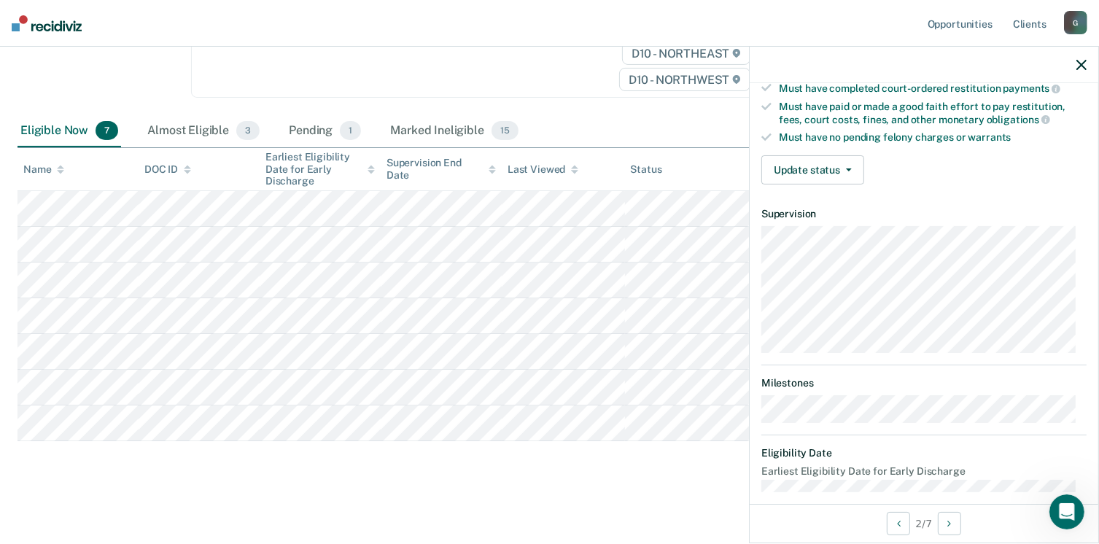
scroll to position [284, 0]
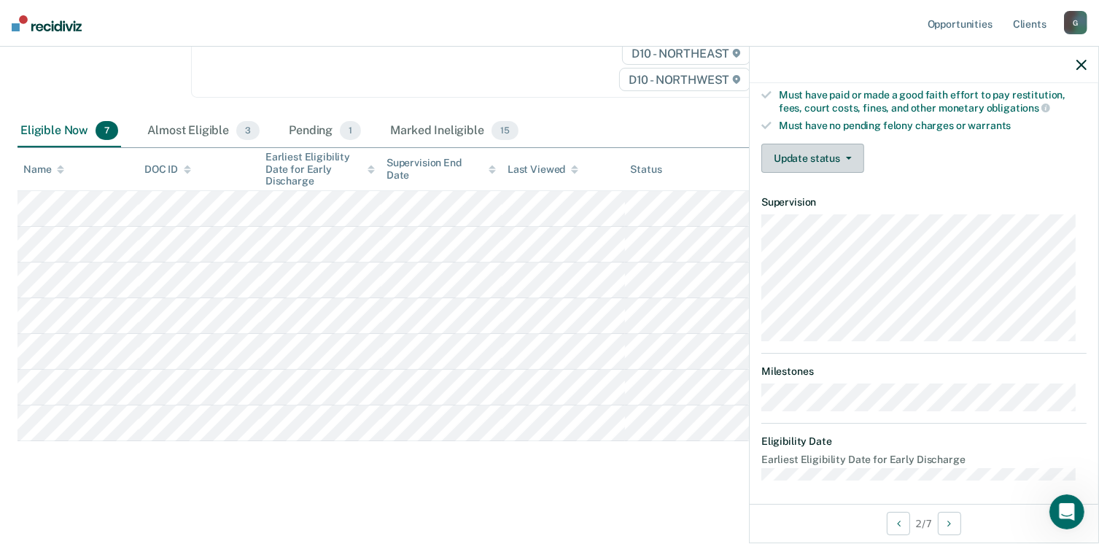
click at [840, 155] on button "Update status" at bounding box center [812, 158] width 103 height 29
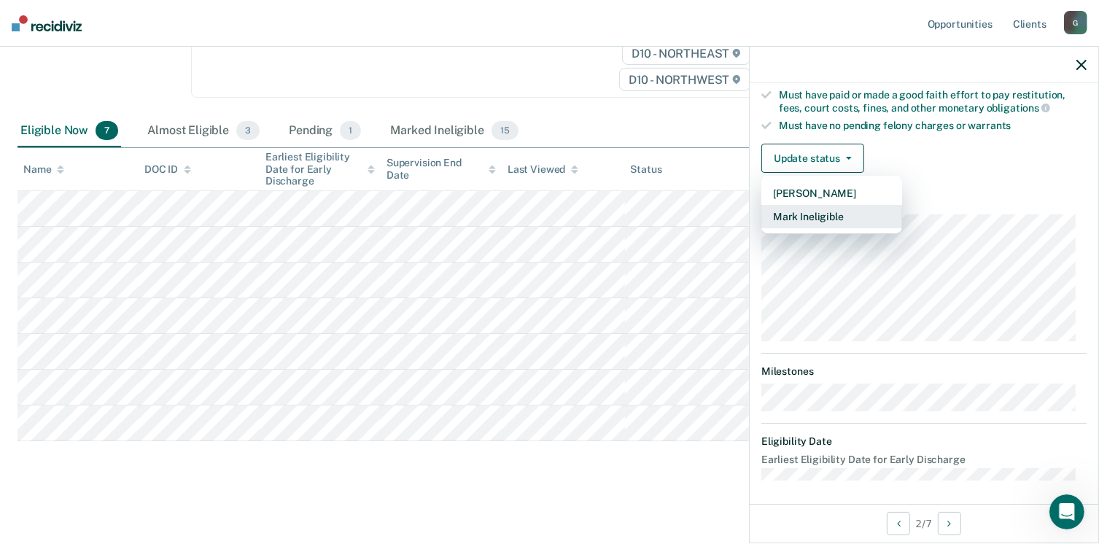
click at [831, 210] on button "Mark Ineligible" at bounding box center [831, 216] width 141 height 23
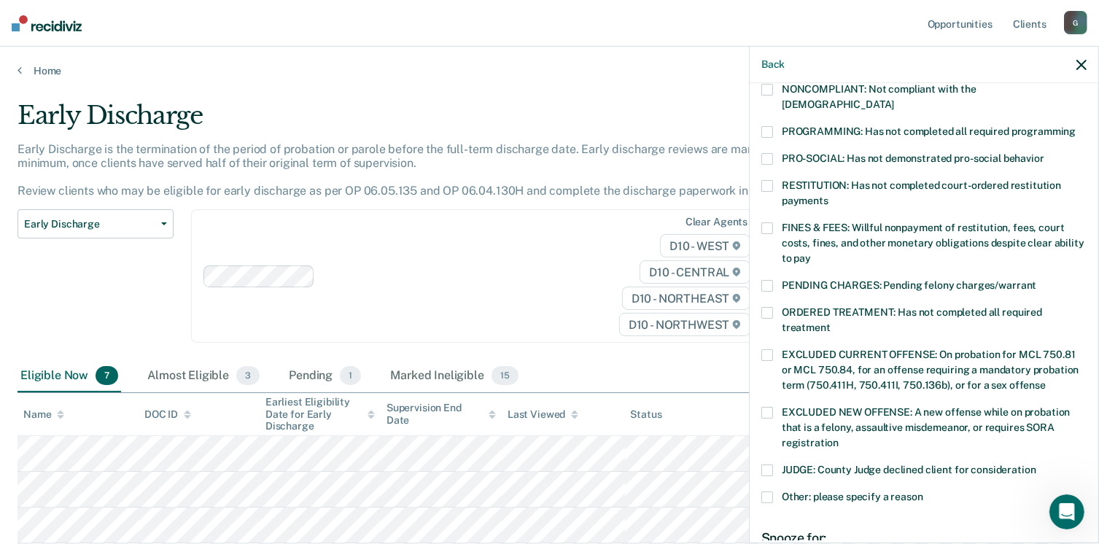
scroll to position [472, 0]
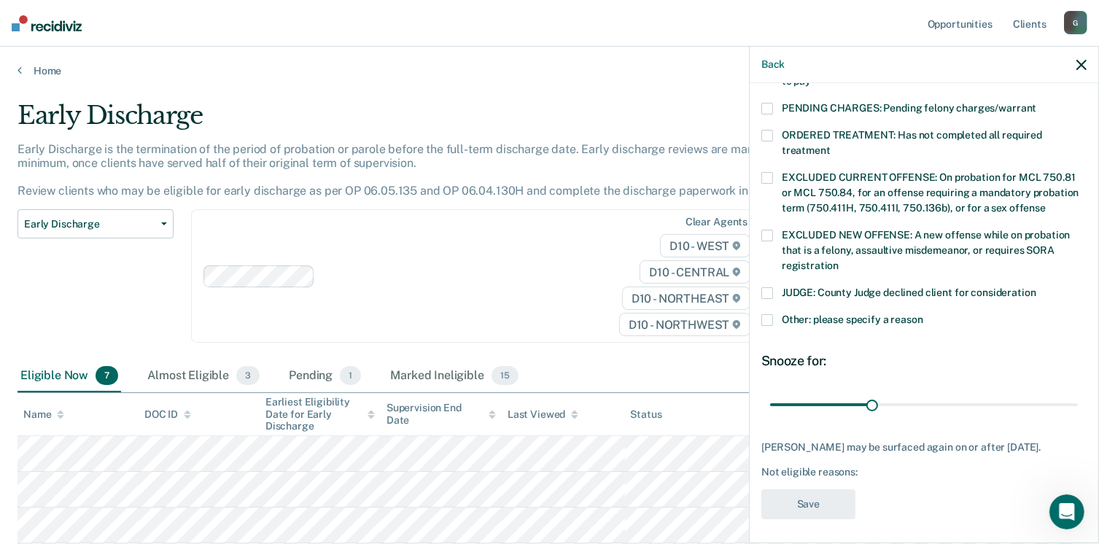
click at [760, 303] on div "DC Which of the following requirements has [PERSON_NAME] not met? [MEDICAL_DATA…" at bounding box center [923, 311] width 348 height 457
click at [764, 314] on span at bounding box center [767, 320] width 12 height 12
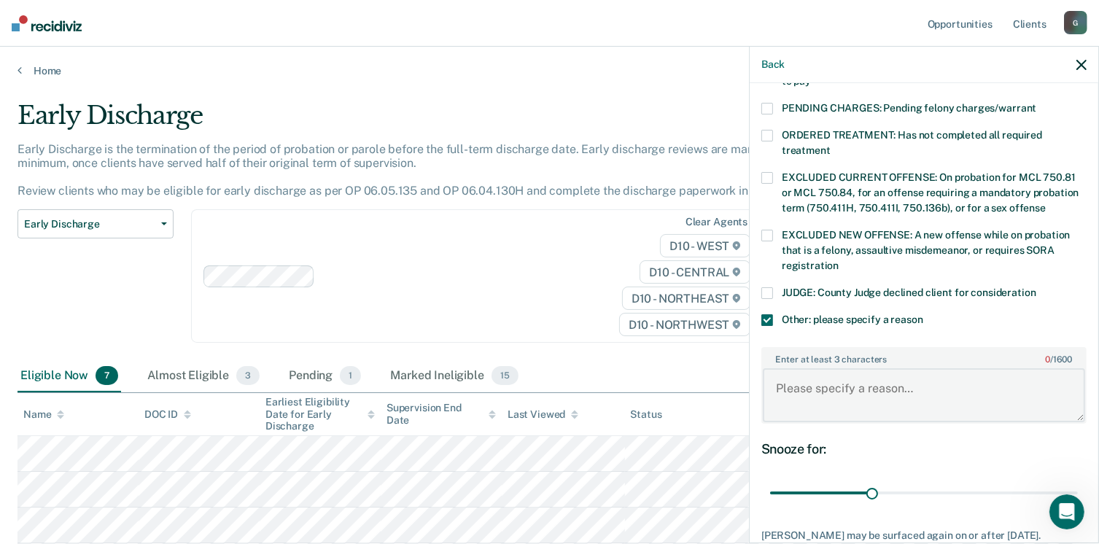
click at [811, 368] on textarea "Enter at least 3 characters 0 / 1600" at bounding box center [924, 395] width 322 height 54
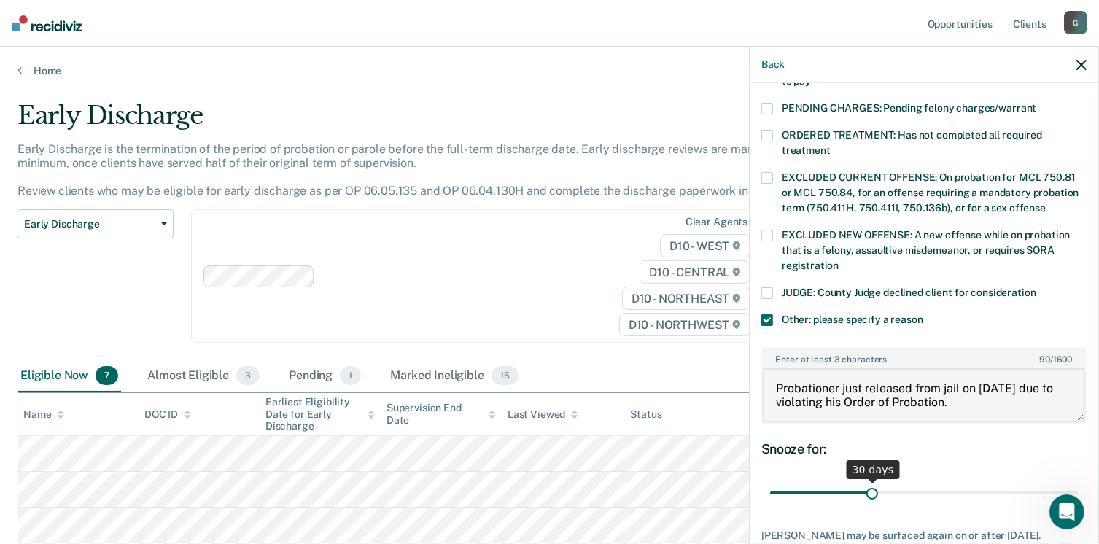
type textarea "Probationer just released from jail on [DATE] due to violating his Order of Pro…"
drag, startPoint x: 866, startPoint y: 479, endPoint x: 1113, endPoint y: 475, distance: 246.5
type input "90"
click at [1078, 480] on input "range" at bounding box center [924, 493] width 308 height 26
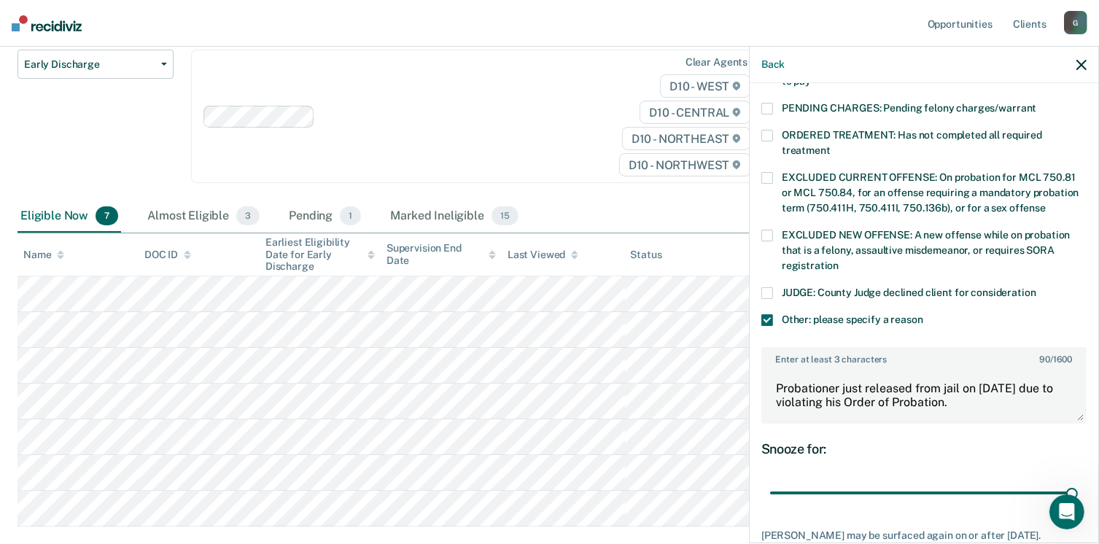
scroll to position [558, 0]
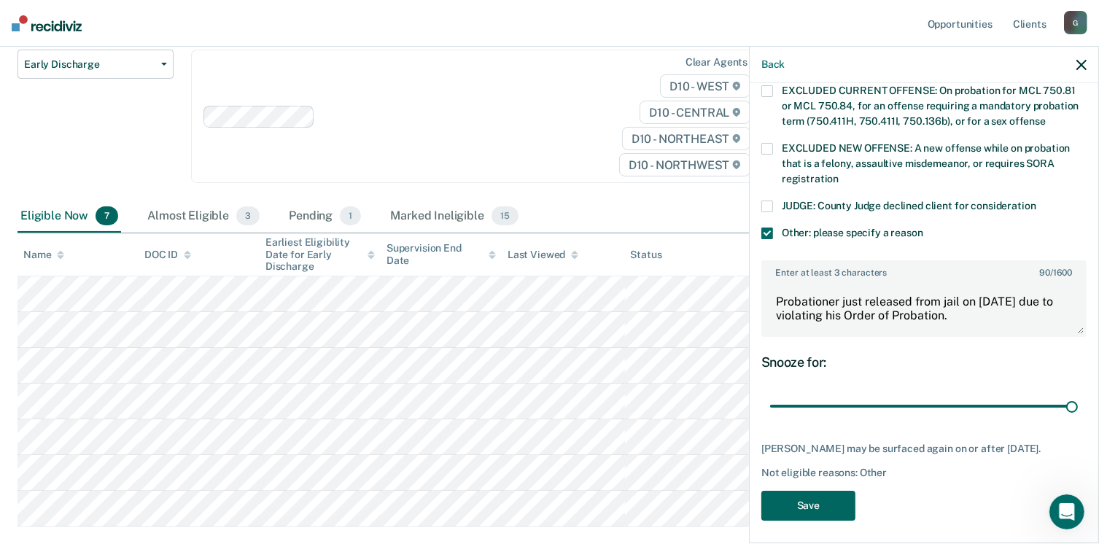
click at [825, 500] on button "Save" at bounding box center [808, 506] width 94 height 30
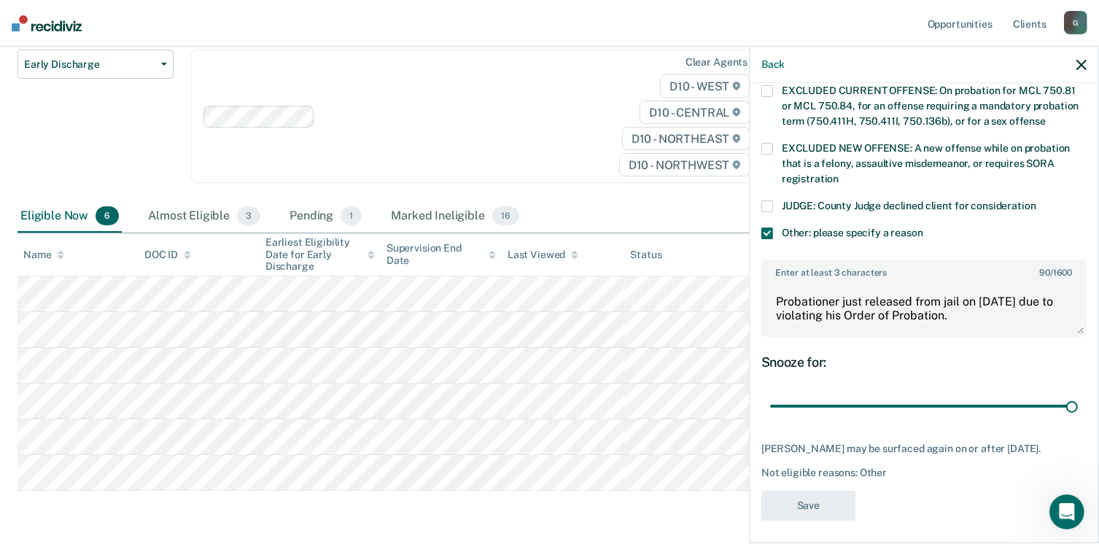
scroll to position [429, 0]
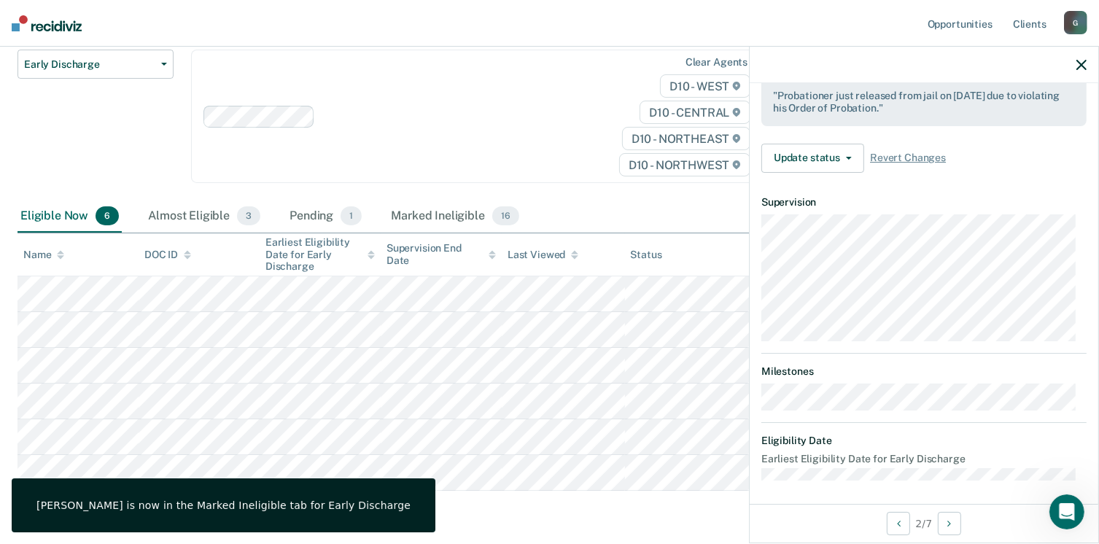
click at [64, 153] on div "Early Discharge Classification Review Early Discharge Minimum Telephone Reporti…" at bounding box center [95, 125] width 156 height 151
click at [1080, 64] on icon "button" at bounding box center [1081, 65] width 10 height 10
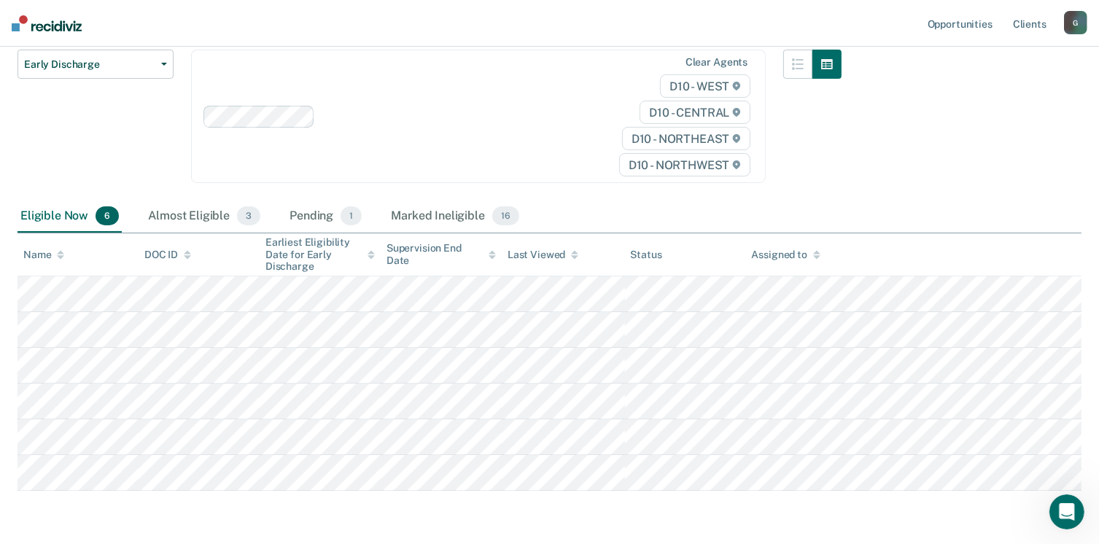
scroll to position [0, 0]
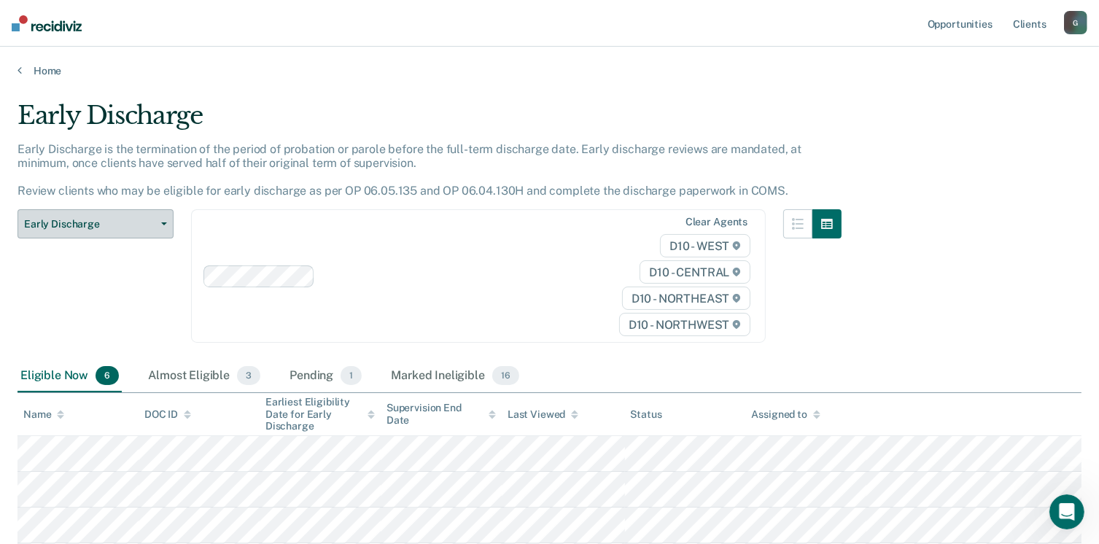
click at [63, 230] on button "Early Discharge" at bounding box center [95, 223] width 156 height 29
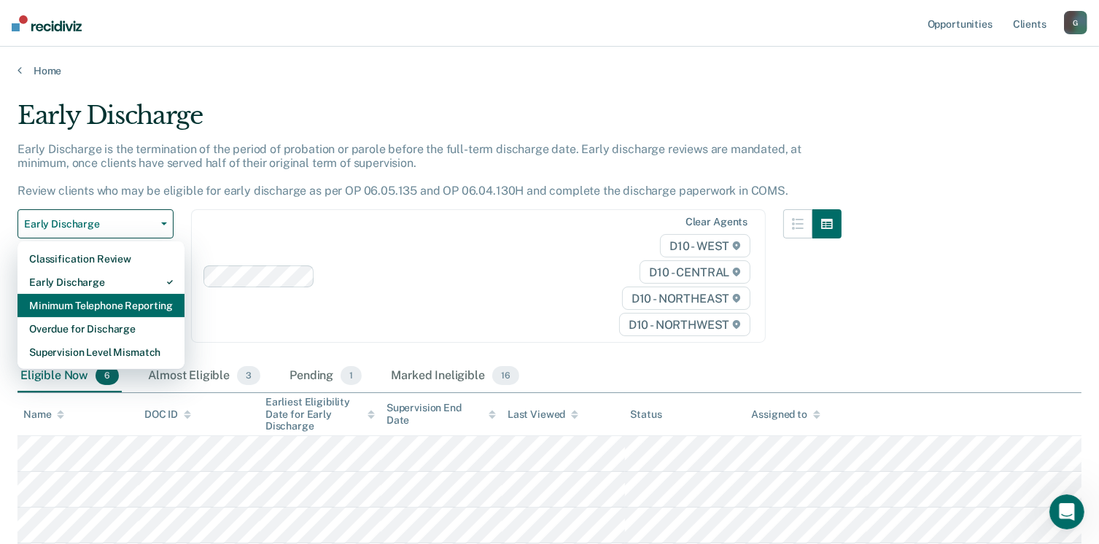
click at [78, 312] on div "Minimum Telephone Reporting" at bounding box center [101, 305] width 144 height 23
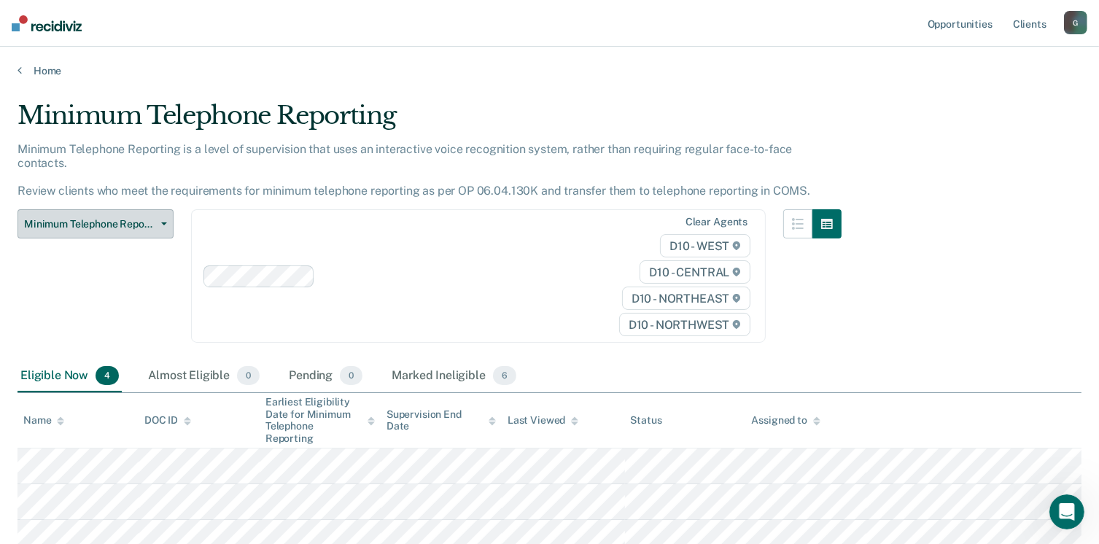
scroll to position [136, 0]
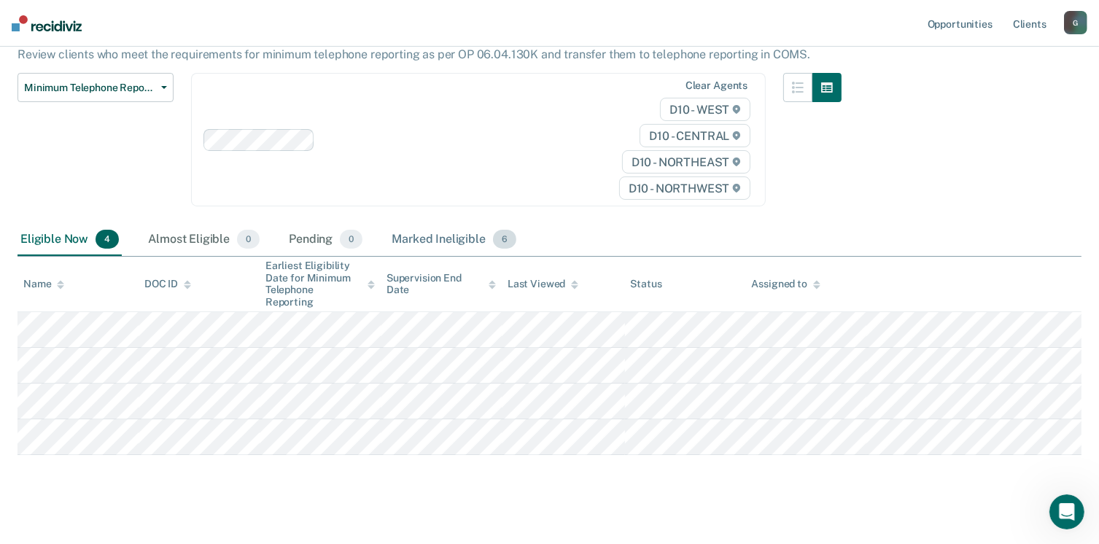
click at [432, 224] on div "Marked Ineligible 6" at bounding box center [454, 240] width 131 height 32
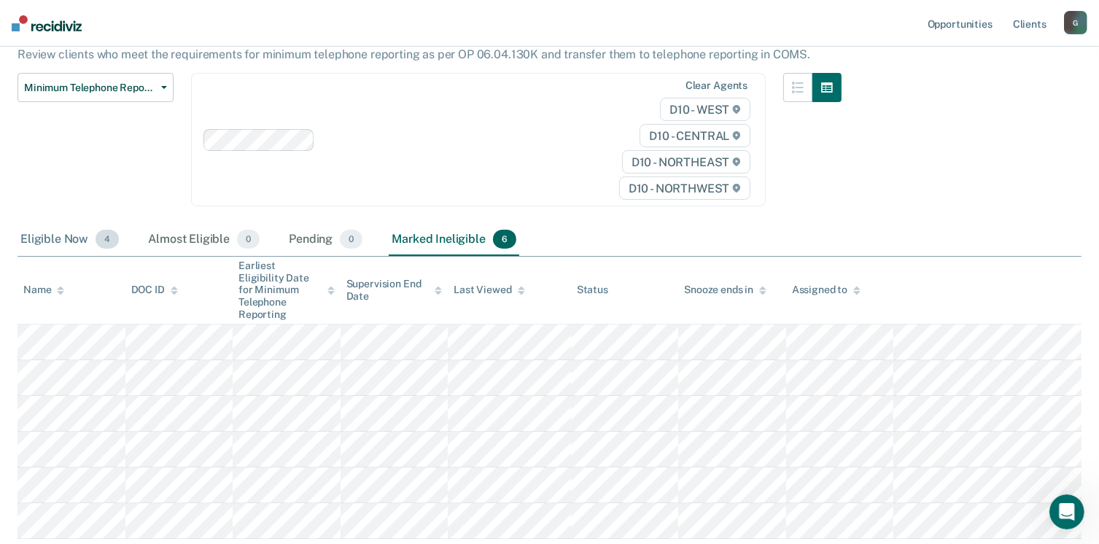
click at [35, 227] on div "Eligible Now 4" at bounding box center [69, 240] width 104 height 32
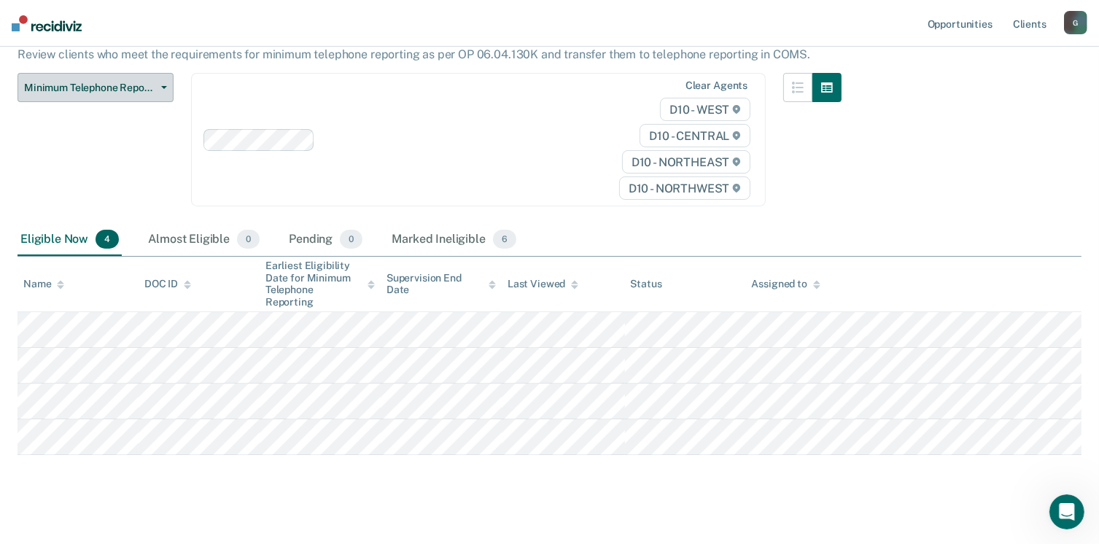
click at [48, 82] on span "Minimum Telephone Reporting" at bounding box center [89, 88] width 131 height 12
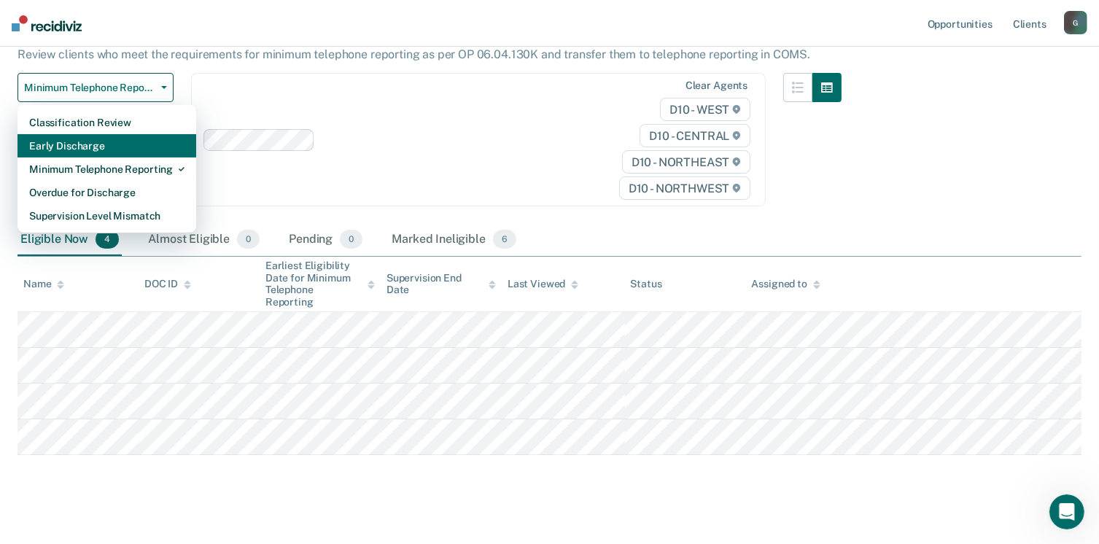
click at [54, 139] on div "Early Discharge" at bounding box center [106, 145] width 155 height 23
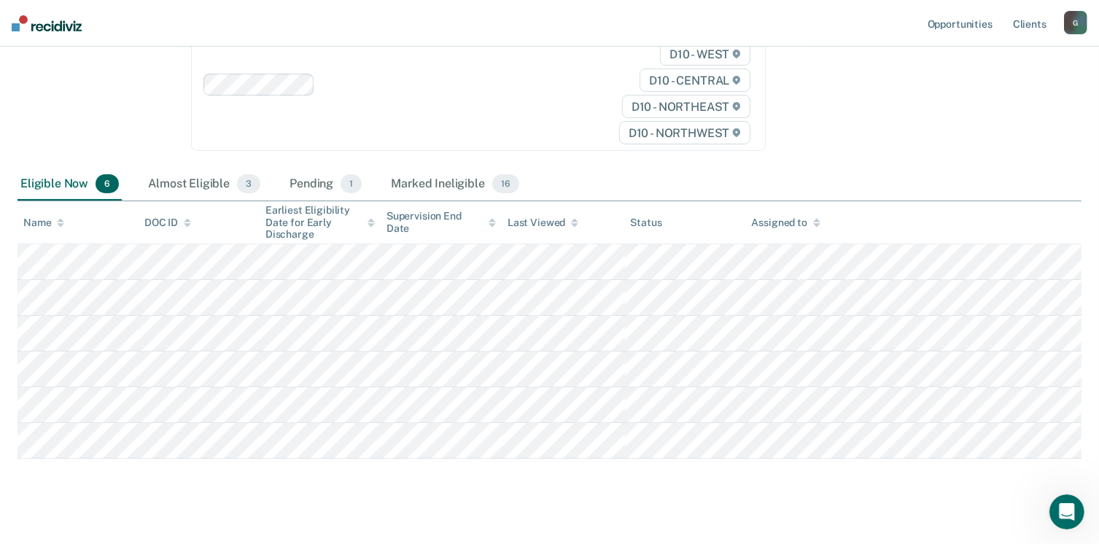
scroll to position [203, 0]
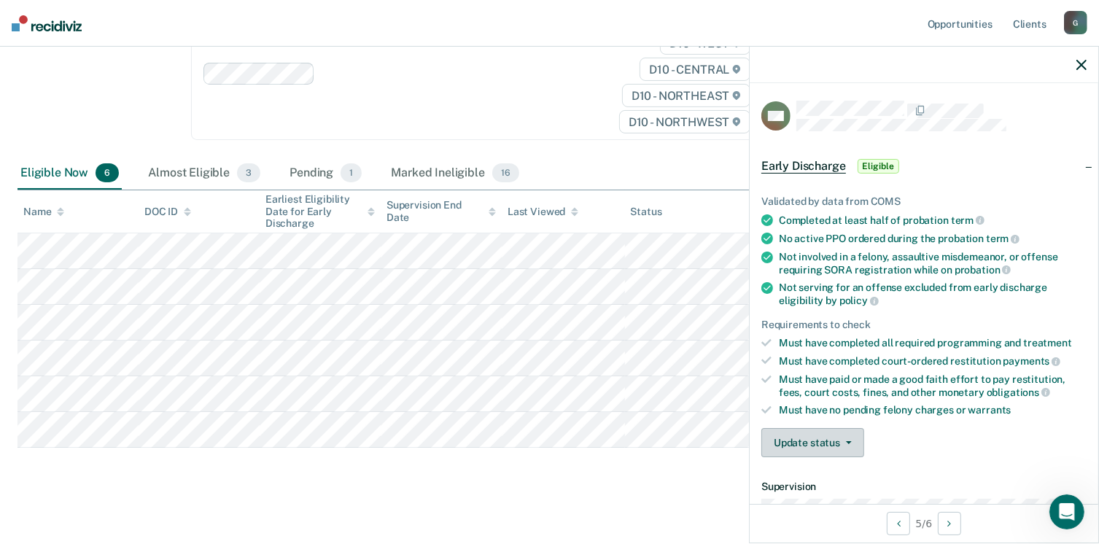
click at [842, 439] on button "Update status" at bounding box center [812, 442] width 103 height 29
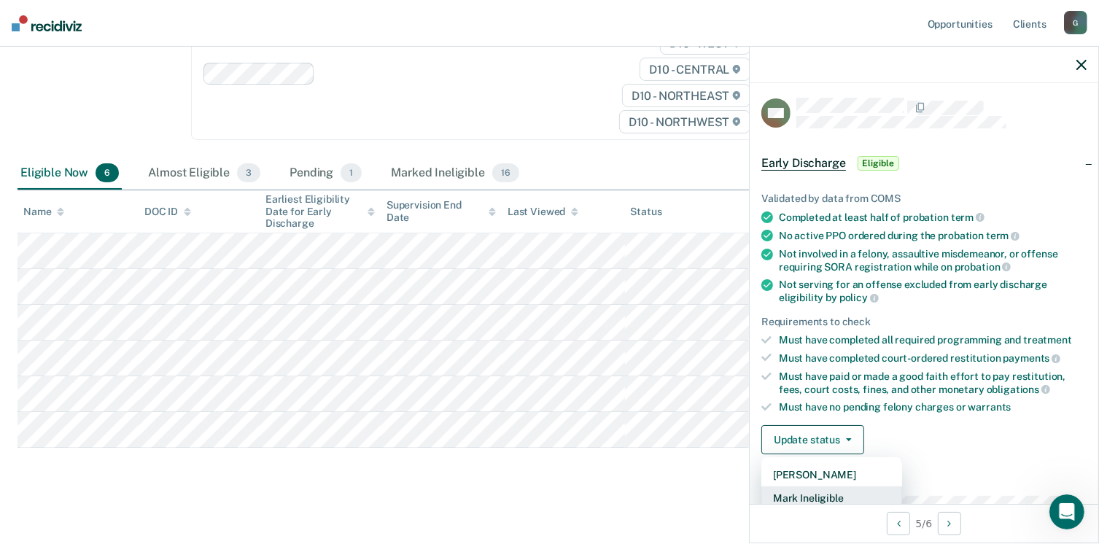
click at [832, 489] on button "Mark Ineligible" at bounding box center [831, 497] width 141 height 23
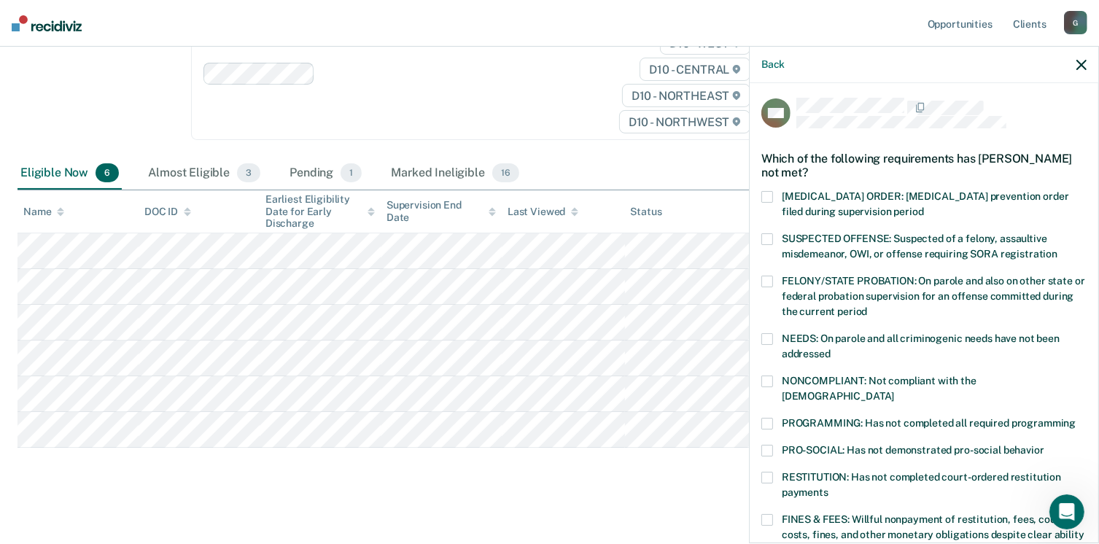
click at [766, 378] on span at bounding box center [767, 381] width 12 height 12
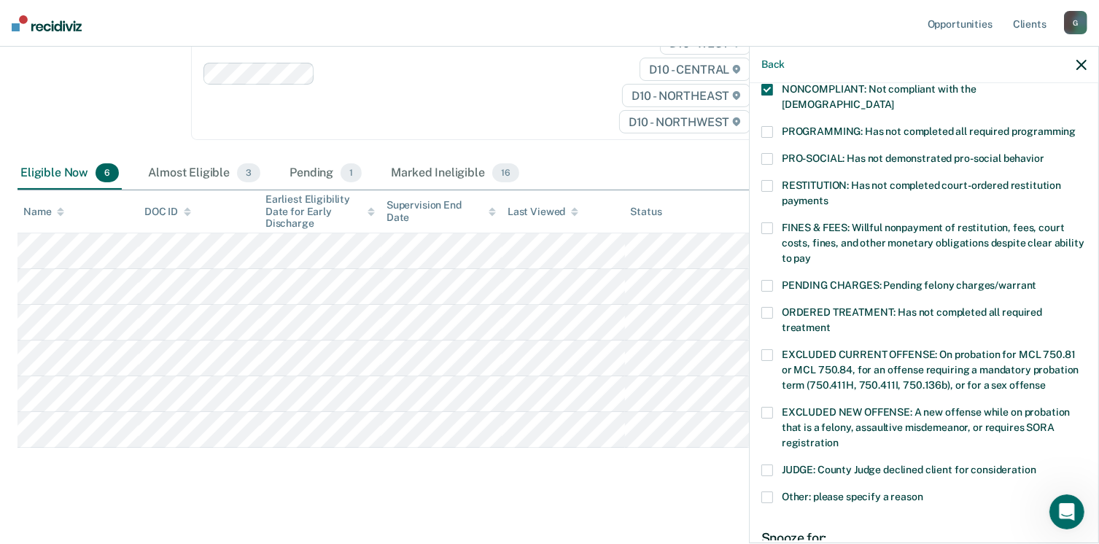
scroll to position [300, 0]
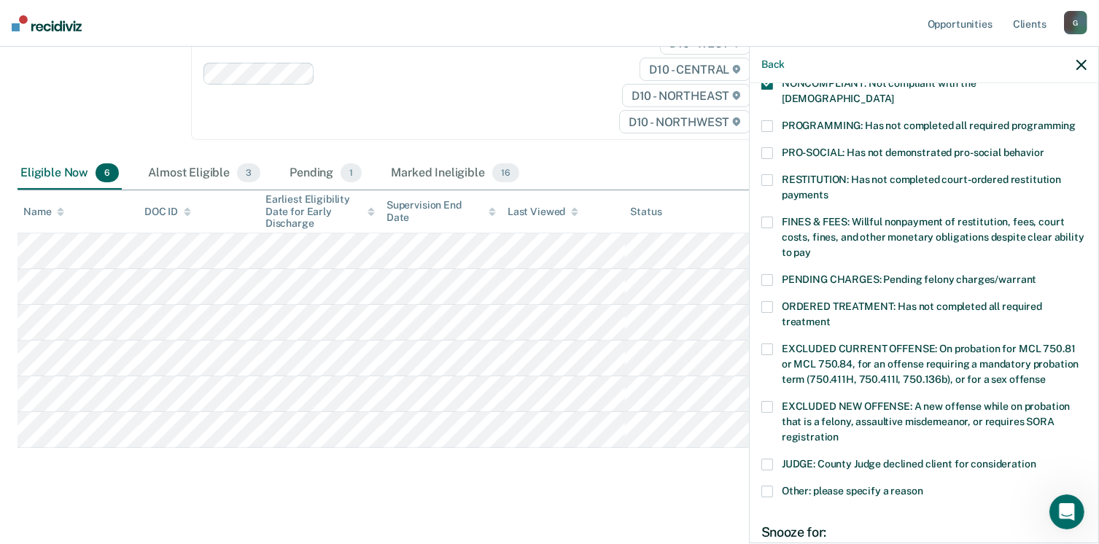
click at [767, 217] on span at bounding box center [767, 223] width 12 height 12
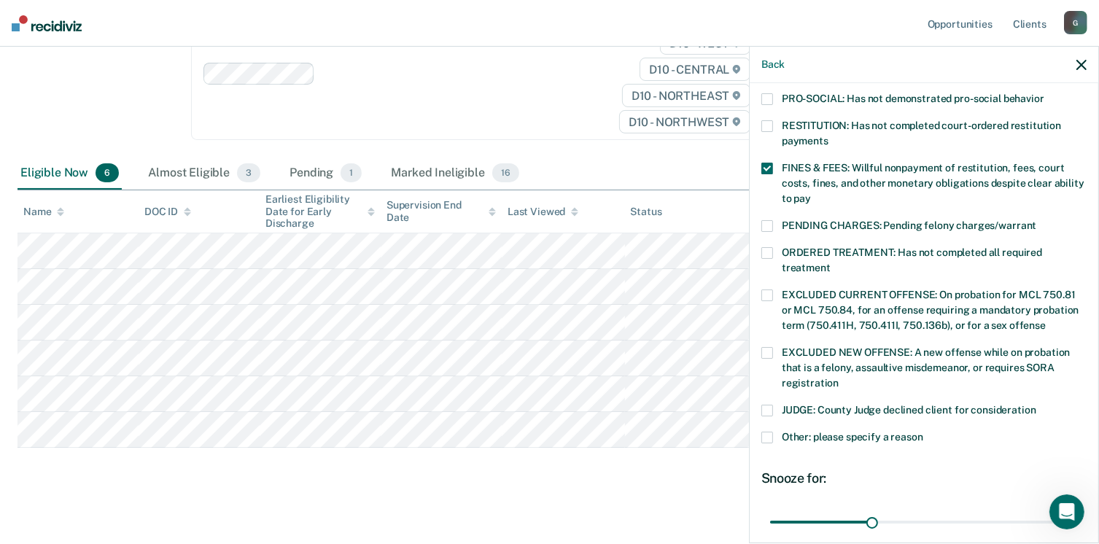
scroll to position [356, 0]
click at [773, 246] on label "ORDERED TREATMENT: Has not completed all required treatment" at bounding box center [923, 261] width 325 height 31
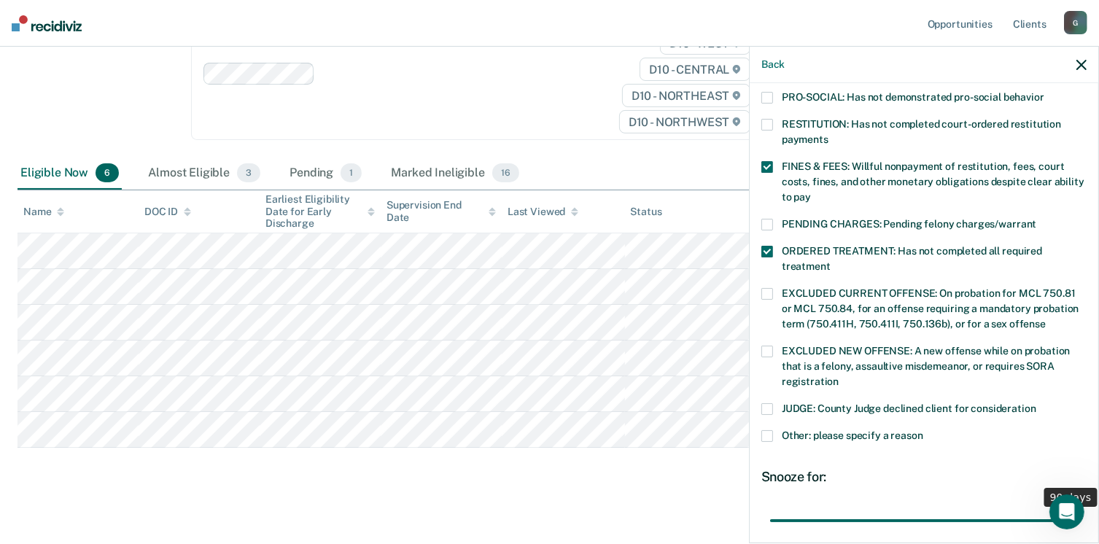
drag, startPoint x: 866, startPoint y: 504, endPoint x: 1113, endPoint y: 489, distance: 246.9
type input "90"
click at [1078, 508] on input "range" at bounding box center [924, 521] width 308 height 26
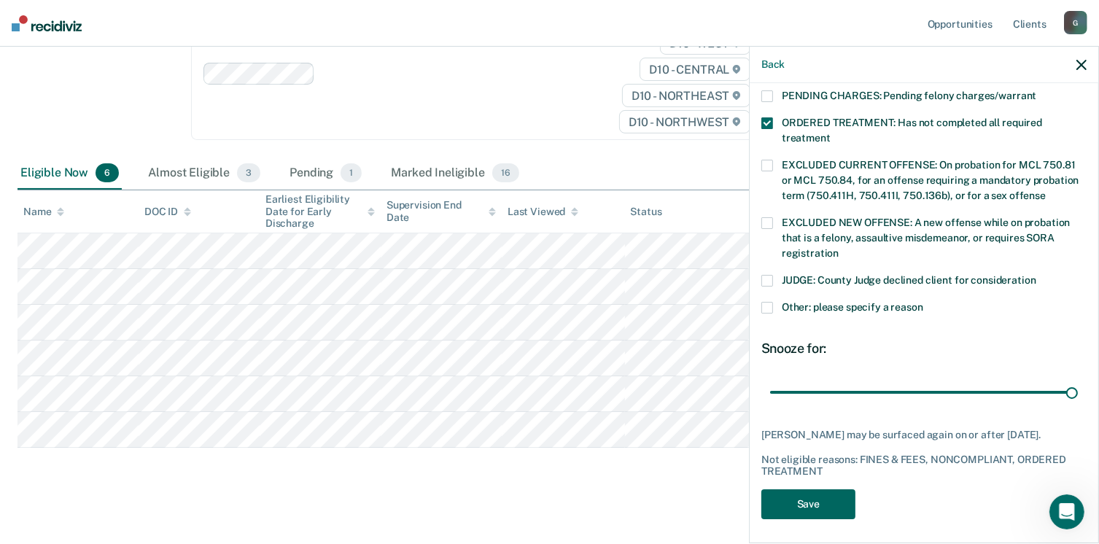
click at [806, 494] on button "Save" at bounding box center [808, 504] width 94 height 30
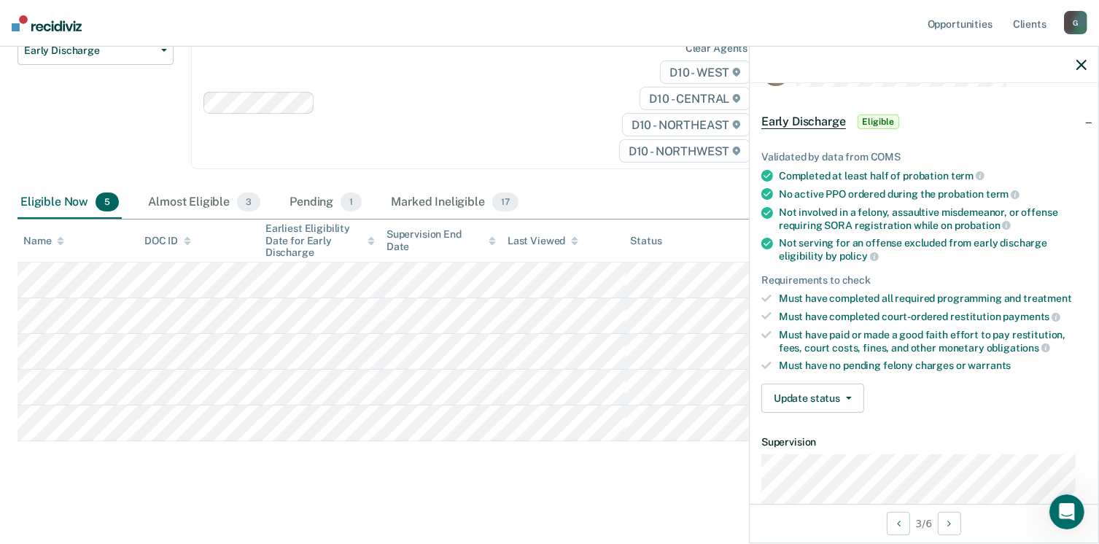
scroll to position [0, 0]
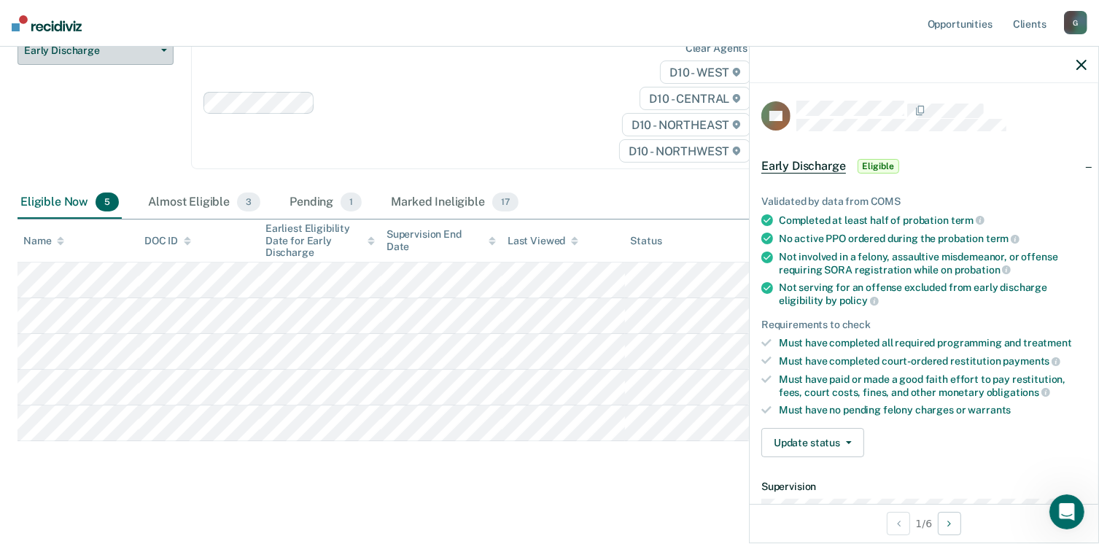
click at [76, 61] on button "Early Discharge" at bounding box center [95, 50] width 156 height 29
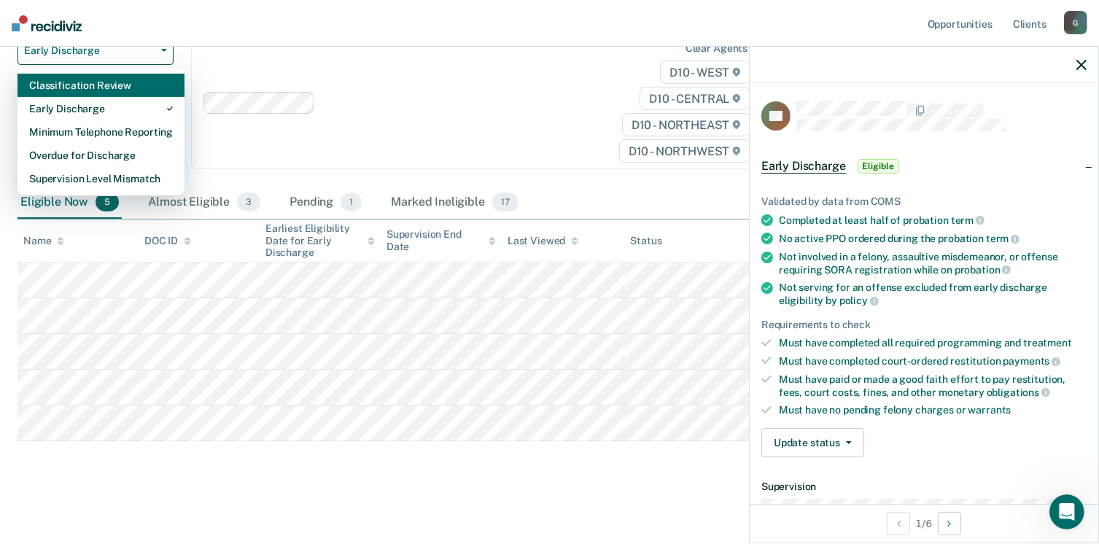
click at [74, 85] on div "Classification Review" at bounding box center [101, 85] width 144 height 23
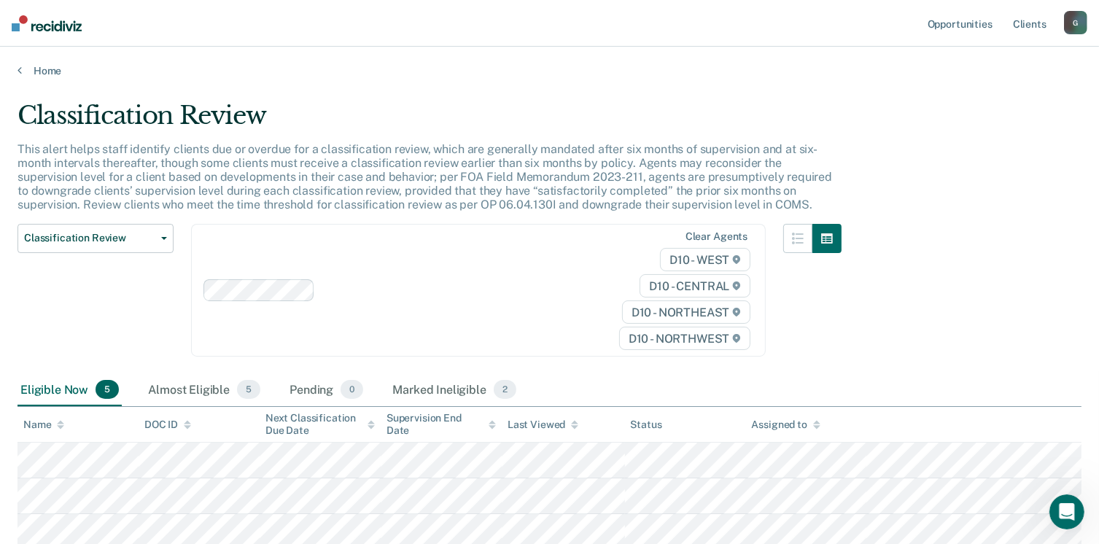
click at [1053, 91] on main "Classification Review This alert helps staff identify clients due or overdue fo…" at bounding box center [549, 399] width 1099 height 644
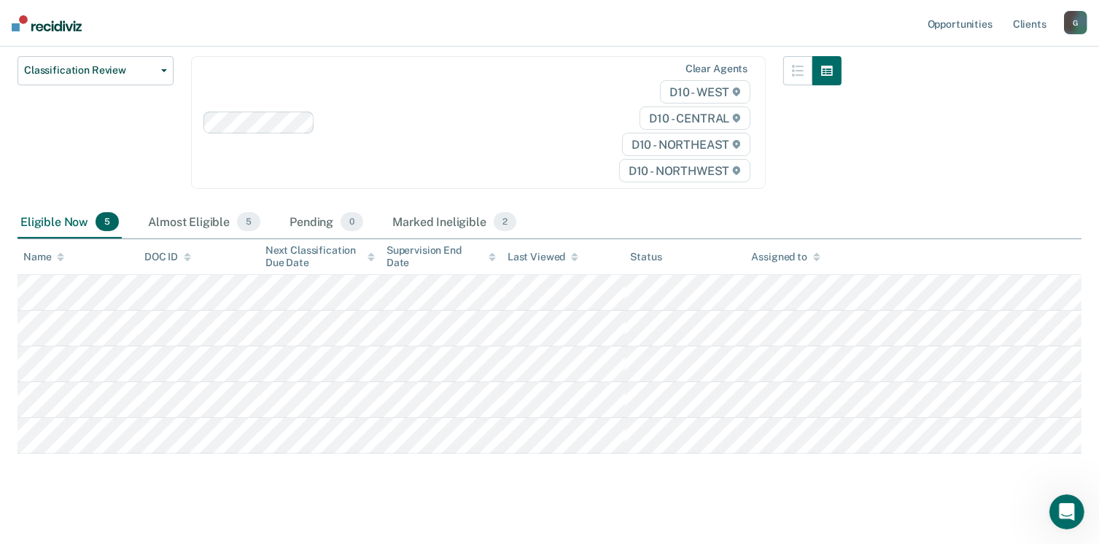
scroll to position [181, 0]
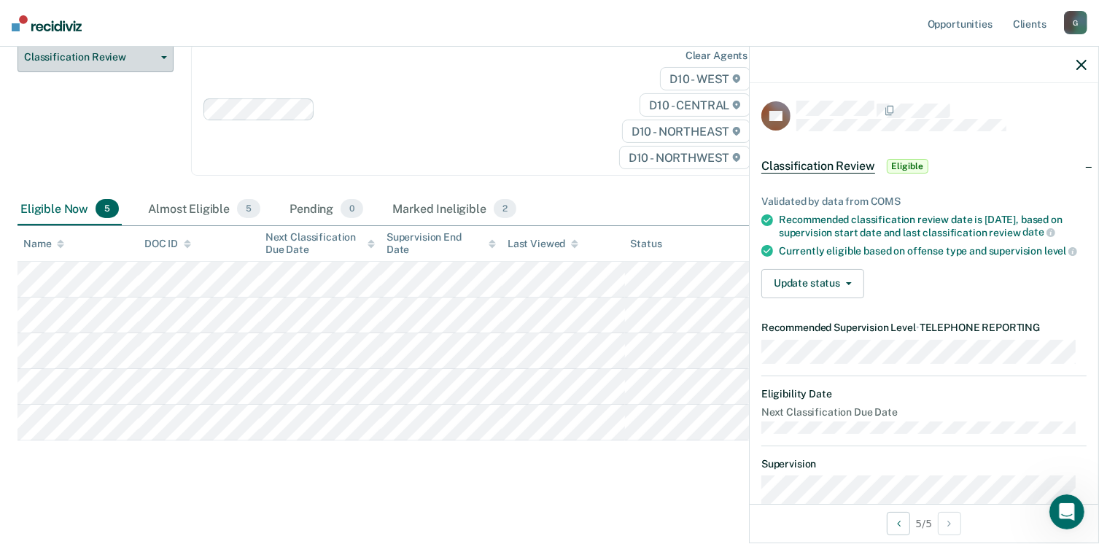
click at [117, 58] on span "Classification Review" at bounding box center [89, 57] width 131 height 12
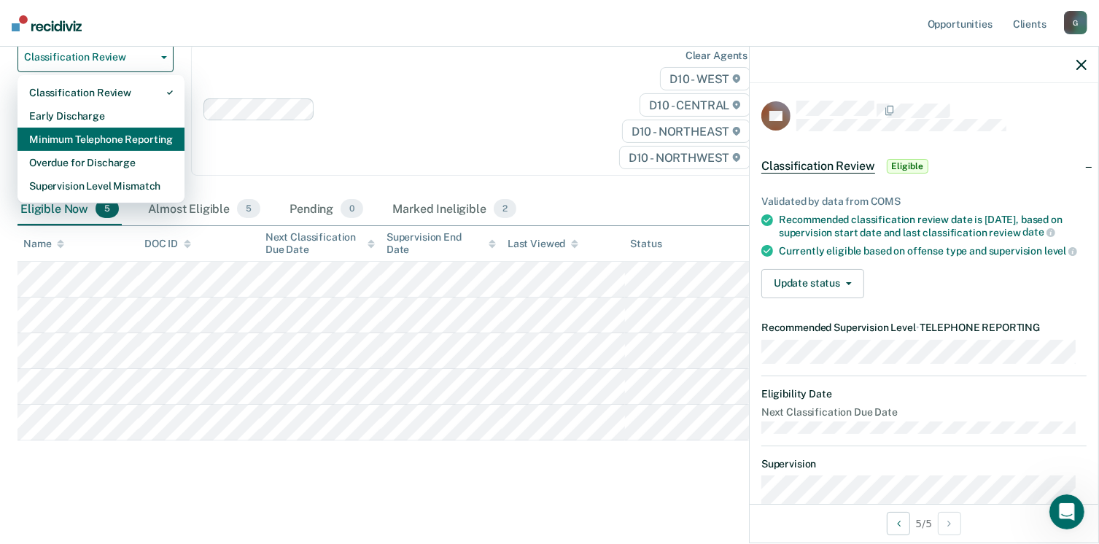
click at [74, 140] on div "Minimum Telephone Reporting" at bounding box center [101, 139] width 144 height 23
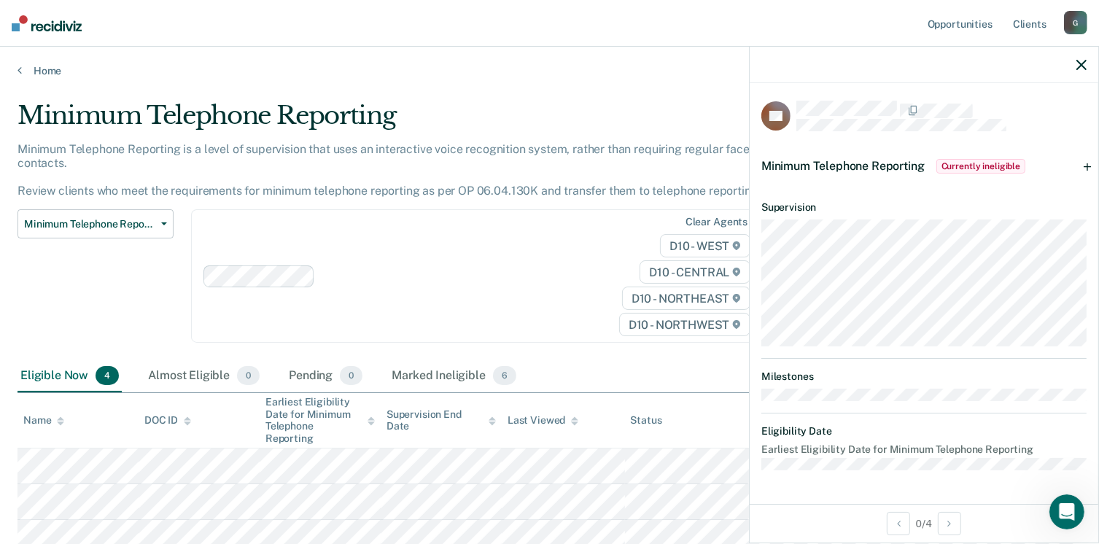
click at [31, 269] on div "Minimum Telephone Reporting Classification Review Early Discharge Minimum Telep…" at bounding box center [95, 284] width 156 height 151
click at [1082, 63] on icon "button" at bounding box center [1081, 65] width 10 height 10
